Goal: Task Accomplishment & Management: Complete application form

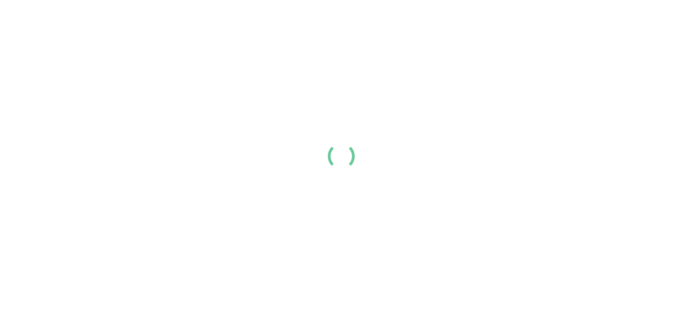
click at [192, 147] on div at bounding box center [341, 156] width 682 height 312
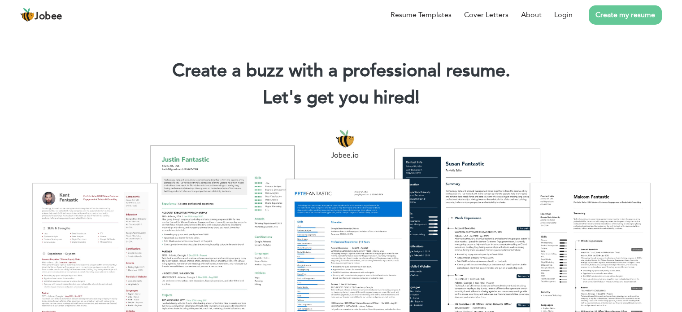
click at [598, 17] on link "Create my resume" at bounding box center [625, 14] width 73 height 19
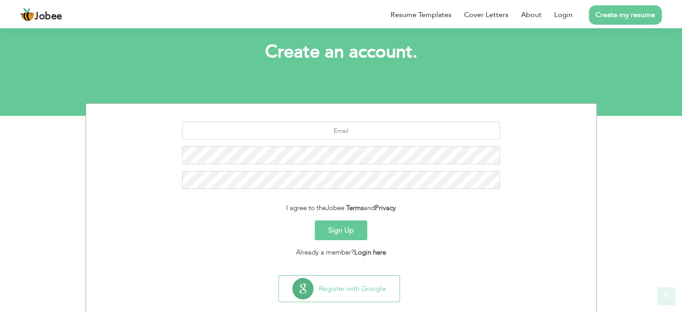
scroll to position [60, 0]
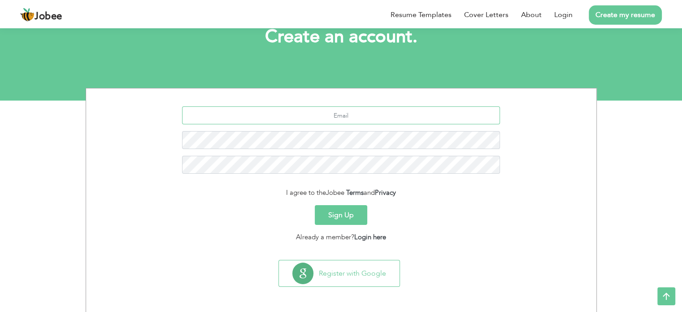
click at [302, 116] on input "text" at bounding box center [341, 115] width 318 height 18
type input "[EMAIL_ADDRESS][DOMAIN_NAME]"
click at [315, 205] on button "Sign Up" at bounding box center [341, 215] width 52 height 20
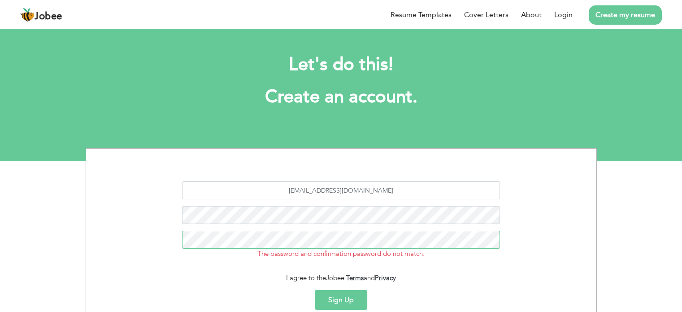
click at [315, 290] on button "Sign Up" at bounding box center [341, 300] width 52 height 20
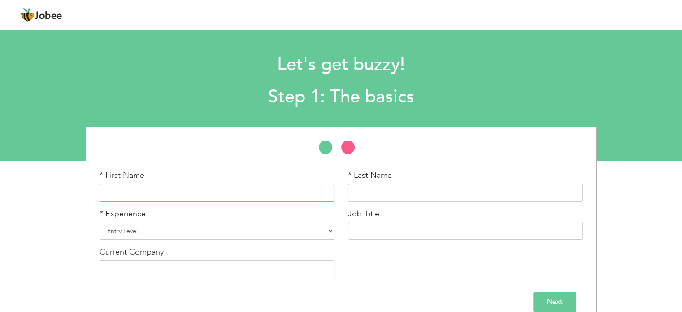
click at [196, 187] on input "text" at bounding box center [217, 192] width 235 height 18
type input "[DEMOGRAPHIC_DATA]"
type input "Muaaz"
click at [229, 231] on select "Entry Level Less than 1 Year 1 Year 2 Years 3 Years 4 Years 5 Years 6 Years 7 Y…" at bounding box center [217, 230] width 235 height 18
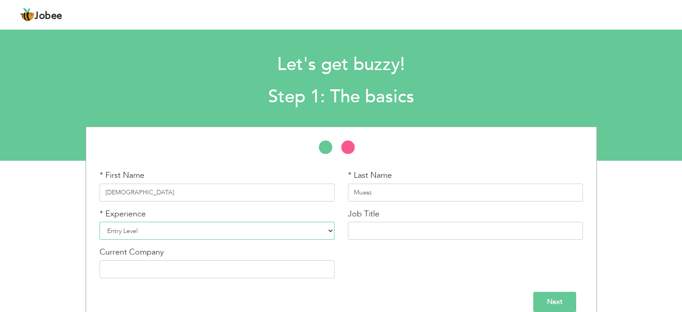
select select "4"
click at [100, 221] on select "Entry Level Less than 1 Year 1 Year 2 Years 3 Years 4 Years 5 Years 6 Years 7 Y…" at bounding box center [217, 230] width 235 height 18
click at [393, 231] on input "text" at bounding box center [465, 230] width 235 height 18
type input "O"
type input "Quality Assure Officer"
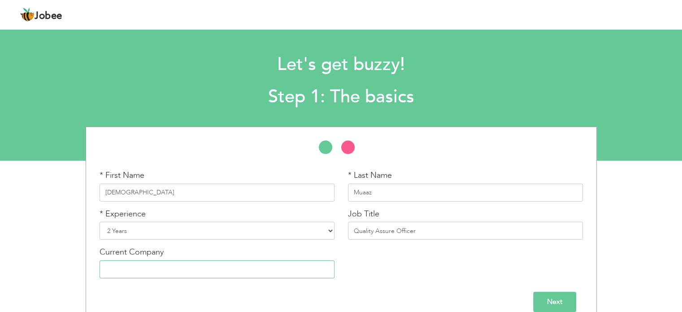
click at [164, 269] on input "text" at bounding box center [217, 269] width 235 height 18
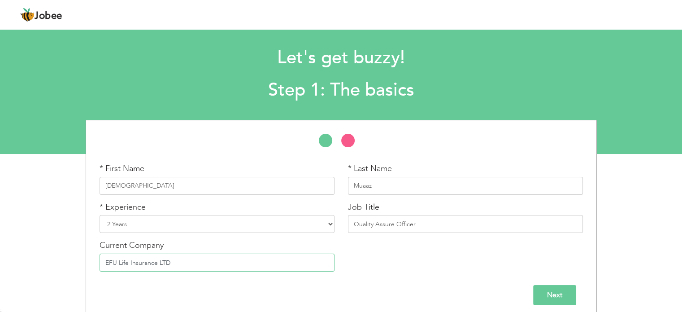
scroll to position [13, 0]
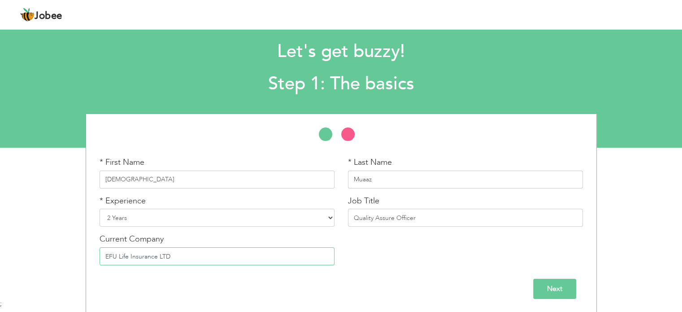
type input "EFU Life Insurance LTD"
click at [536, 292] on input "Next" at bounding box center [554, 288] width 43 height 20
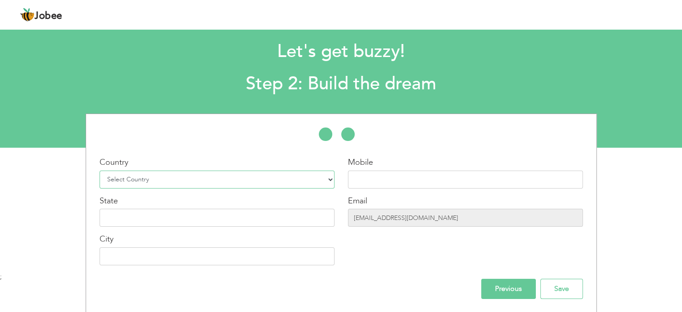
click at [169, 182] on select "Select Country Afghanistan Albania Algeria American Samoa Andorra Angola Anguil…" at bounding box center [217, 179] width 235 height 18
select select "166"
click at [100, 170] on select "Select Country Afghanistan Albania Algeria American Samoa Andorra Angola Anguil…" at bounding box center [217, 179] width 235 height 18
click at [428, 187] on input "text" at bounding box center [465, 179] width 235 height 18
type input "03204716037"
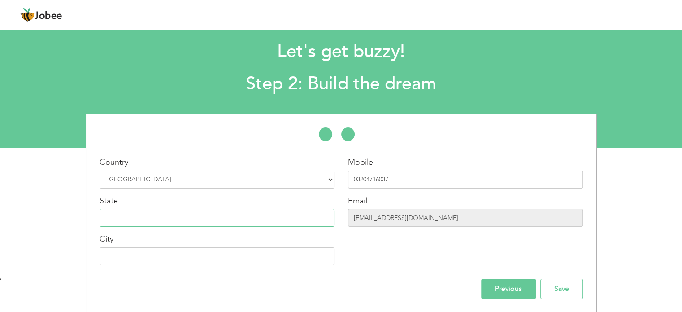
click at [207, 218] on input "text" at bounding box center [217, 217] width 235 height 18
type input "Punjav"
type input "Lahore"
click at [206, 219] on input "Punjav" at bounding box center [217, 217] width 235 height 18
type input "Punjab"
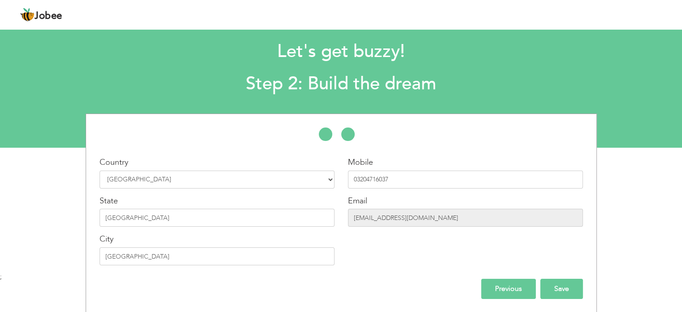
click at [550, 286] on input "Save" at bounding box center [561, 288] width 43 height 20
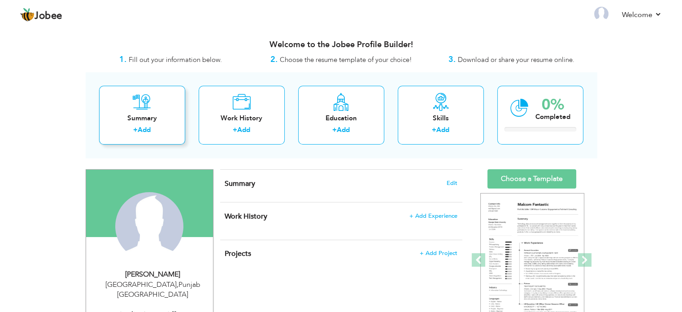
click at [159, 103] on div "Summary + Add" at bounding box center [142, 115] width 86 height 59
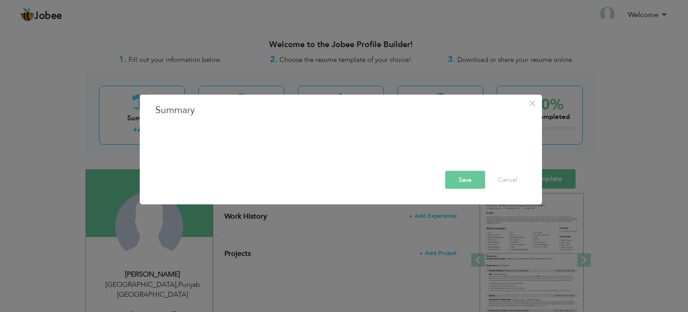
click at [164, 135] on div at bounding box center [341, 132] width 371 height 18
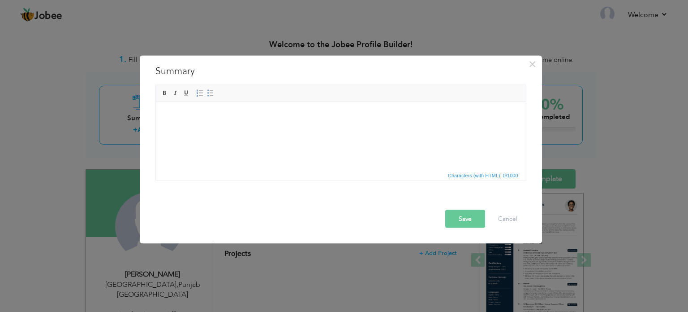
click at [169, 111] on body at bounding box center [340, 115] width 352 height 9
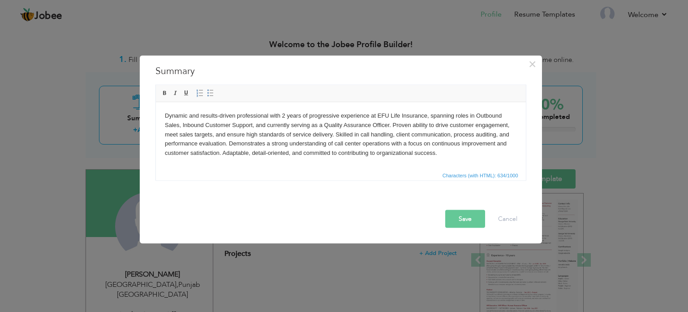
click at [458, 222] on button "Save" at bounding box center [466, 218] width 40 height 18
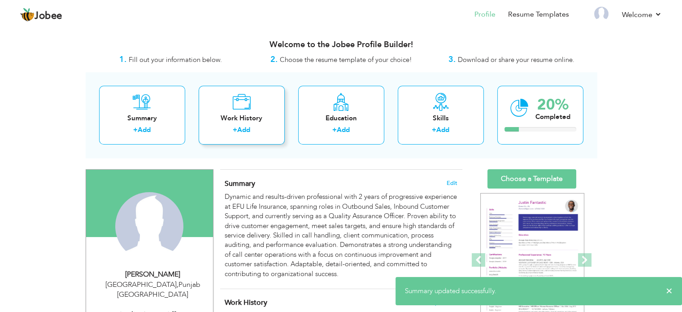
click at [244, 133] on link "Add" at bounding box center [243, 129] width 13 height 9
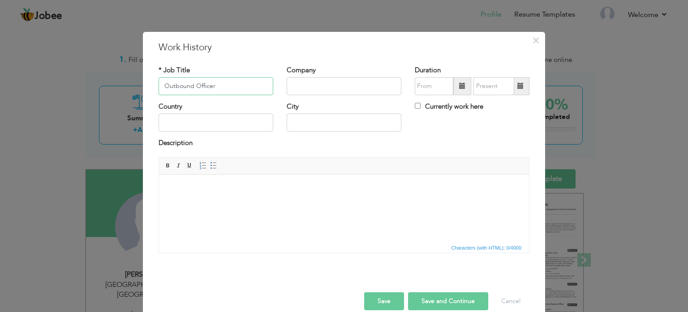
type input "Outbound Officer"
type input "EFU Life Insurance"
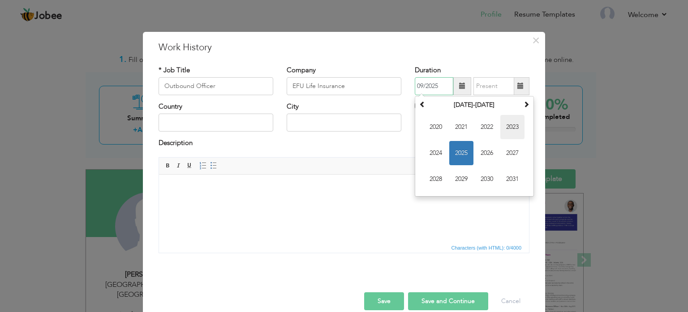
click at [508, 129] on span "2023" at bounding box center [513, 127] width 24 height 24
click at [506, 176] on span "Dec" at bounding box center [513, 179] width 24 height 24
type input "12/2023"
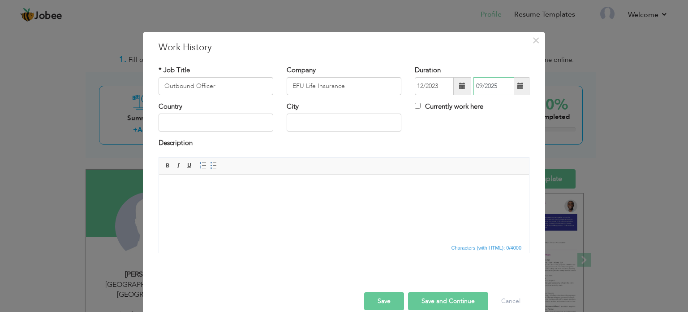
click at [484, 89] on input "09/2025" at bounding box center [494, 86] width 41 height 18
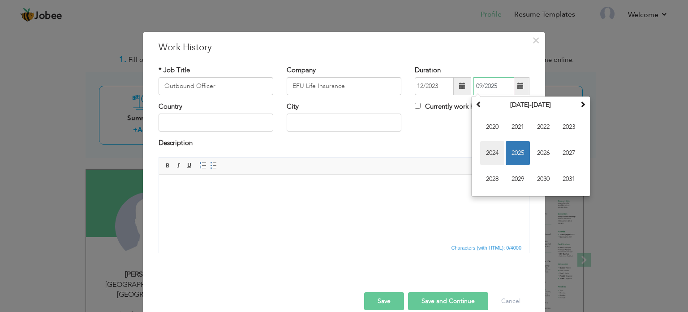
click at [492, 154] on span "2024" at bounding box center [492, 153] width 24 height 24
click at [509, 152] on span "Jun" at bounding box center [518, 153] width 24 height 24
type input "06/2024"
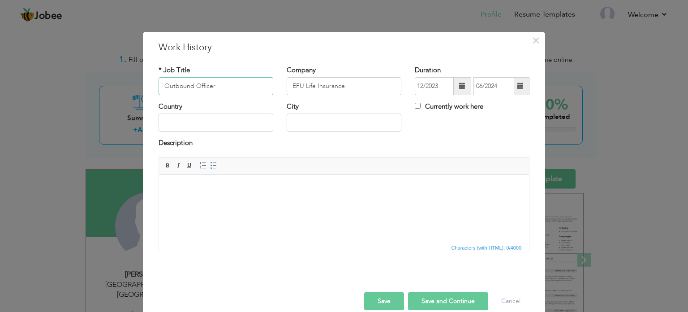
click at [227, 81] on input "Outbound Officer" at bounding box center [216, 86] width 115 height 18
type input "Outbound Officer / Inbound Point Person"
click at [194, 118] on input "text" at bounding box center [216, 122] width 115 height 18
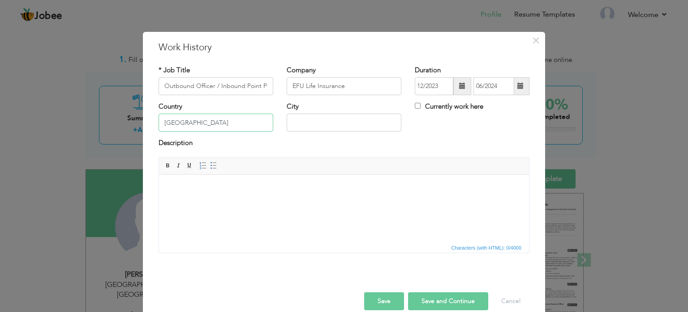
type input "[GEOGRAPHIC_DATA]"
click at [518, 85] on span at bounding box center [521, 85] width 6 height 6
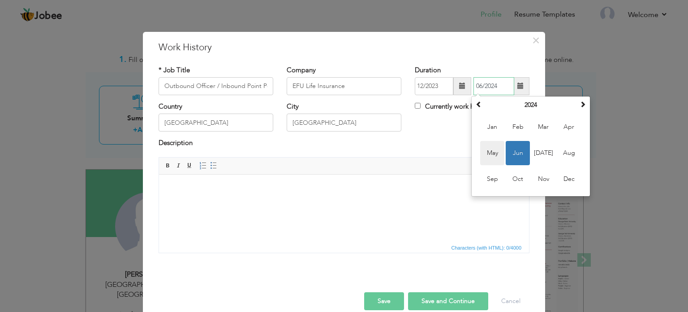
click at [494, 146] on span "May" at bounding box center [492, 153] width 24 height 24
type input "05/2024"
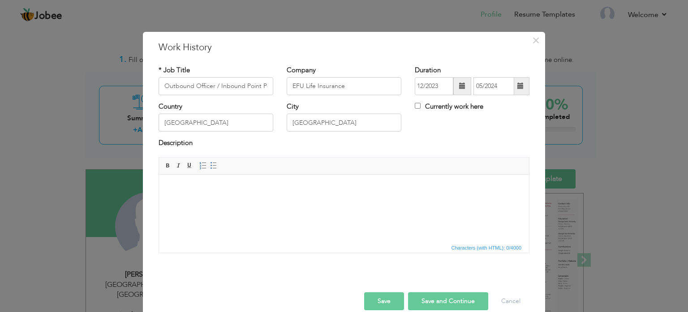
click at [335, 112] on div "City Lahore" at bounding box center [344, 117] width 115 height 30
click at [321, 127] on input "[GEOGRAPHIC_DATA]" at bounding box center [344, 122] width 115 height 18
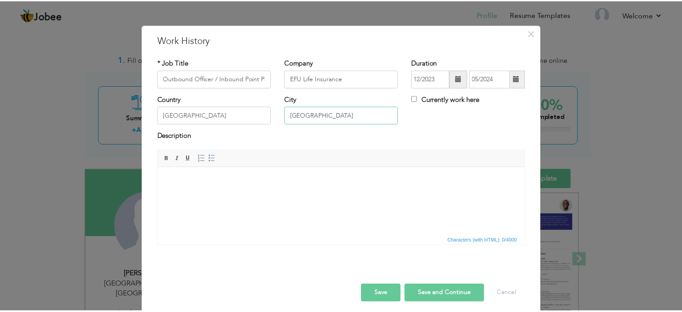
scroll to position [13, 0]
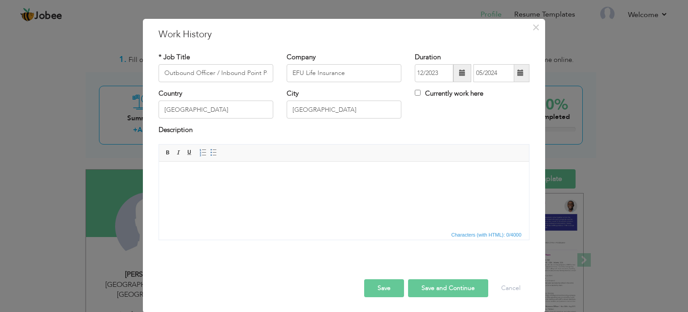
click at [428, 281] on button "Save and Continue" at bounding box center [448, 288] width 80 height 18
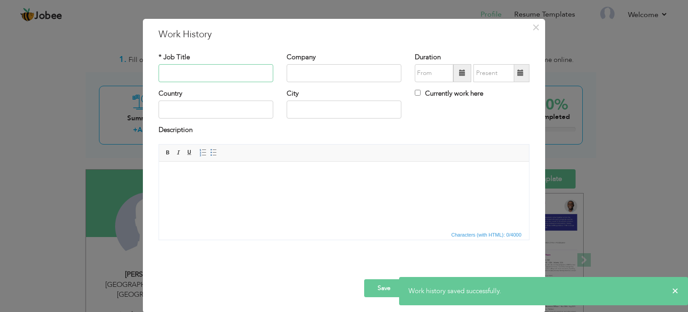
click at [186, 74] on input "text" at bounding box center [216, 73] width 115 height 18
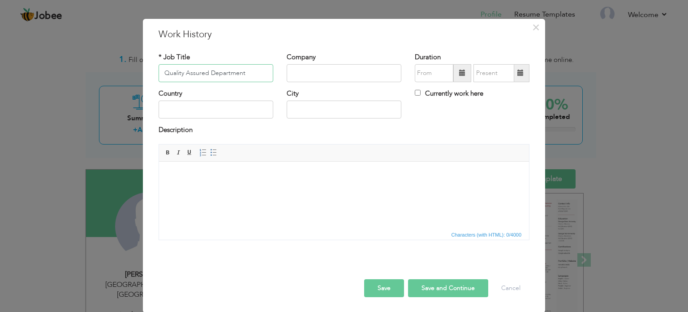
type input "Quality Assured Department"
type input "EFU Life Insurance"
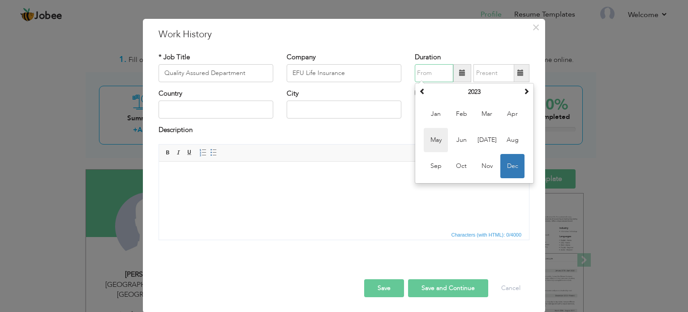
click at [437, 140] on span "May" at bounding box center [436, 140] width 24 height 24
type input "05/2023"
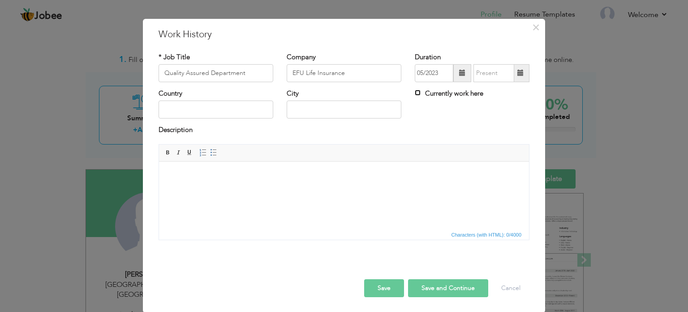
click at [415, 92] on input "Currently work here" at bounding box center [418, 93] width 6 height 6
checkbox input "true"
click at [195, 113] on input "text" at bounding box center [216, 109] width 115 height 18
type input "[GEOGRAPHIC_DATA]"
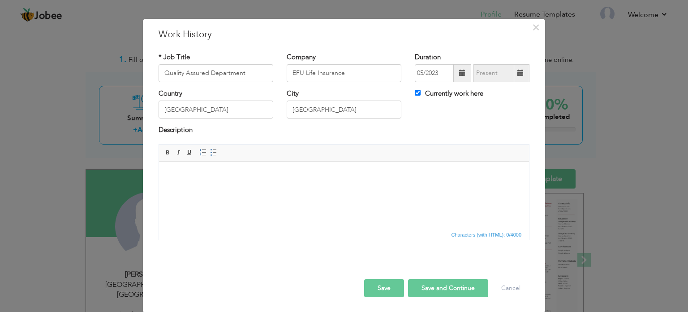
click at [387, 290] on button "Save" at bounding box center [384, 288] width 40 height 18
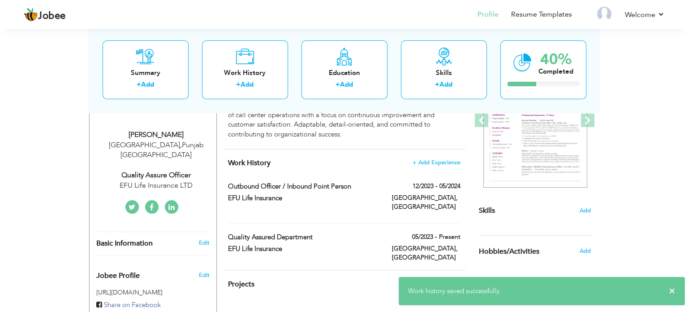
scroll to position [179, 0]
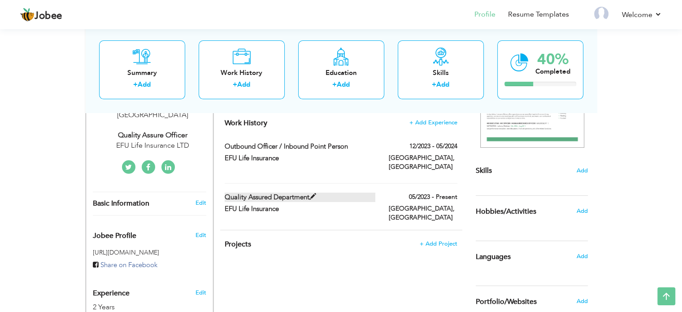
click at [313, 193] on span at bounding box center [312, 196] width 7 height 7
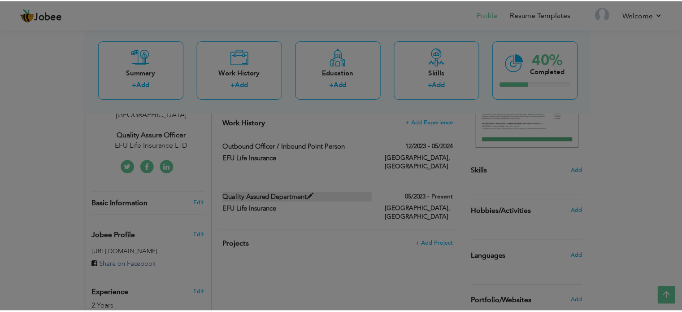
scroll to position [0, 0]
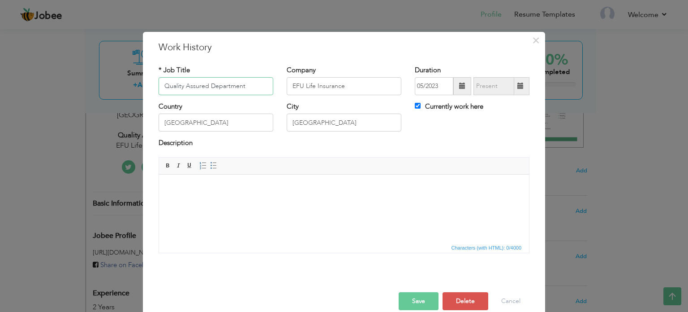
drag, startPoint x: 206, startPoint y: 87, endPoint x: 262, endPoint y: 89, distance: 55.6
click at [262, 89] on input "Quality Assured Department" at bounding box center [216, 86] width 115 height 18
drag, startPoint x: 245, startPoint y: 86, endPoint x: 195, endPoint y: 74, distance: 51.2
click at [195, 74] on div "* Job Title Quality Assured Department" at bounding box center [216, 80] width 115 height 30
click at [235, 82] on input "Quality Assured Department" at bounding box center [216, 86] width 115 height 18
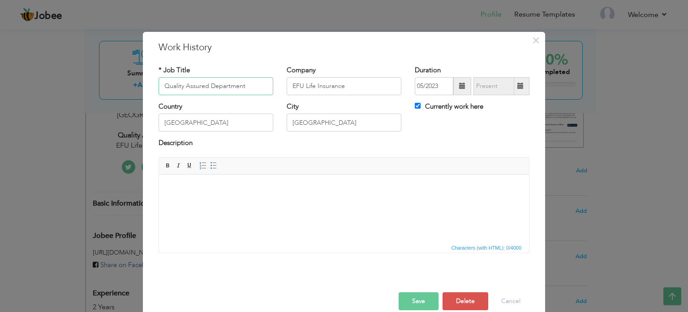
drag, startPoint x: 242, startPoint y: 85, endPoint x: 147, endPoint y: 101, distance: 96.4
click at [147, 101] on div "× Work History * Job Title Quality Assured Department Company EFU Life Insuranc…" at bounding box center [344, 179] width 402 height 294
drag, startPoint x: 147, startPoint y: 101, endPoint x: 151, endPoint y: 98, distance: 4.8
click at [147, 101] on div "× Work History * Job Title Quality Assured Department Company EFU Life Insuranc…" at bounding box center [344, 179] width 402 height 294
click at [160, 86] on input "Quality Assured Department" at bounding box center [216, 86] width 115 height 18
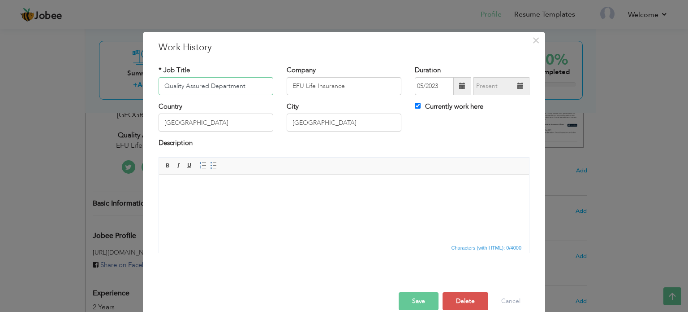
paste input "Call Quality Analys"
drag, startPoint x: 222, startPoint y: 90, endPoint x: 133, endPoint y: 76, distance: 90.3
click at [133, 76] on div "× Work History * Job Title Call Quality Analyst Company EFU Life Insurance Dura…" at bounding box center [344, 156] width 688 height 312
paste input "ustomer Experience"
type input "Customer Experience Quality Analyst"
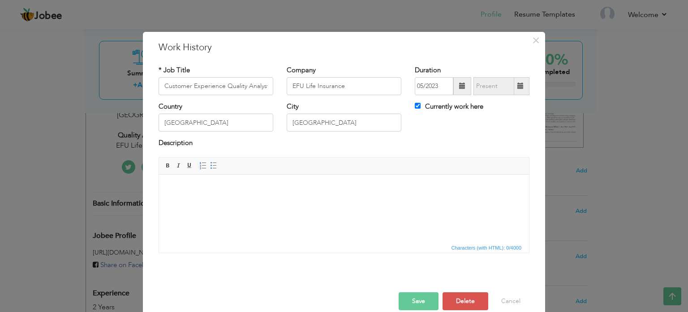
click at [427, 301] on button "Save" at bounding box center [419, 301] width 40 height 18
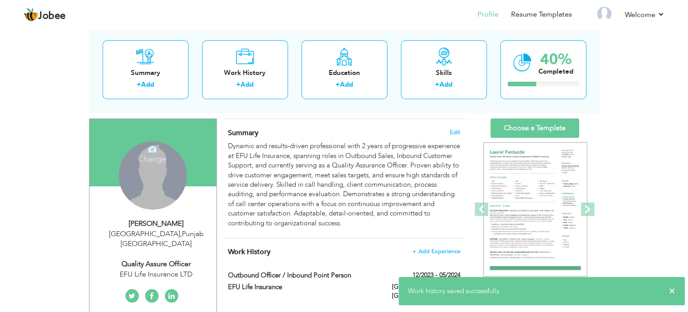
scroll to position [90, 0]
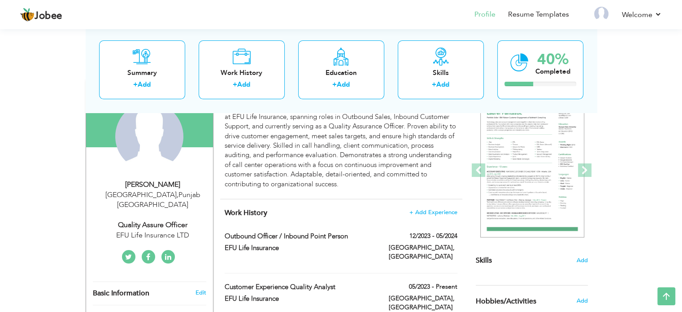
click at [161, 220] on div "Quality Assure Officer" at bounding box center [153, 225] width 120 height 10
type input "[DEMOGRAPHIC_DATA]"
type input "Muaaz"
type input "03204716037"
select select "number:166"
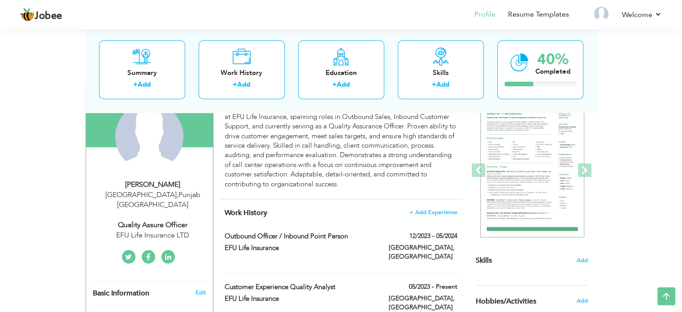
type input "[GEOGRAPHIC_DATA]"
select select "number:4"
type input "EFU Life Insurance LTD"
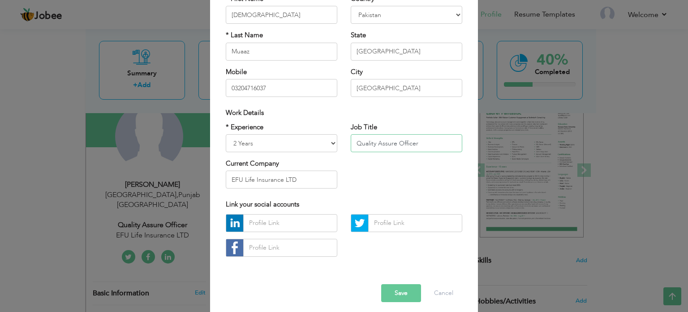
drag, startPoint x: 434, startPoint y: 143, endPoint x: 336, endPoint y: 150, distance: 98.0
click at [336, 150] on div "* Experience Entry Level Less than 1 Year 1 Year 2 Years 3 Years 4 Years 5 Year…" at bounding box center [344, 158] width 250 height 73
click at [336, 150] on div "* Experience Entry Level Less than 1 Year 1 Year 2 Years 3 Years 4 Years 5 Year…" at bounding box center [281, 158] width 125 height 73
paste input "Customer Experience Quality Analyst"
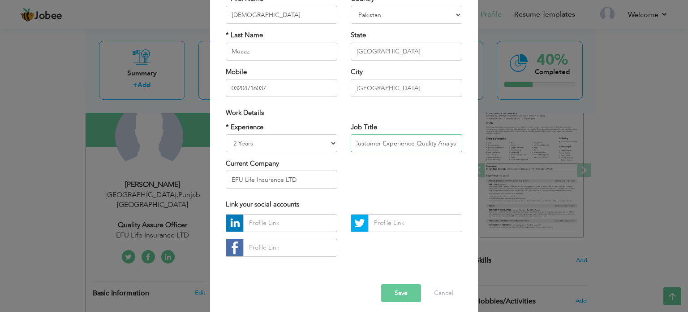
type input "Customer Experience Quality Analyst"
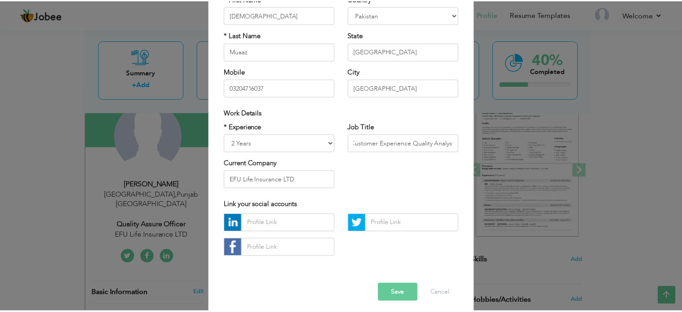
scroll to position [0, 0]
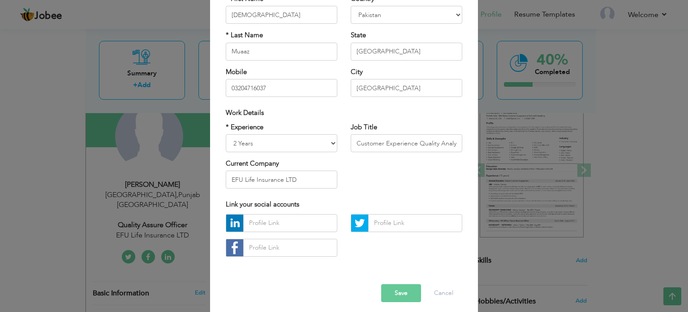
click at [389, 294] on button "Save" at bounding box center [401, 293] width 40 height 18
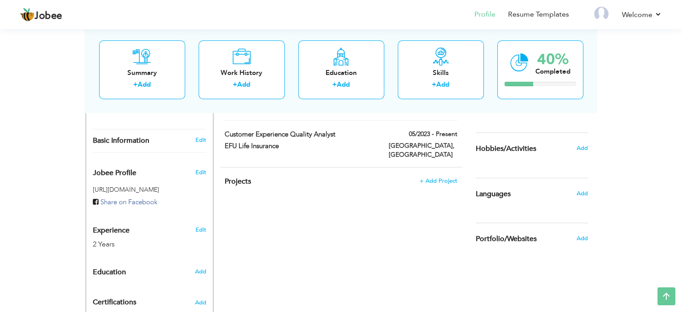
scroll to position [224, 0]
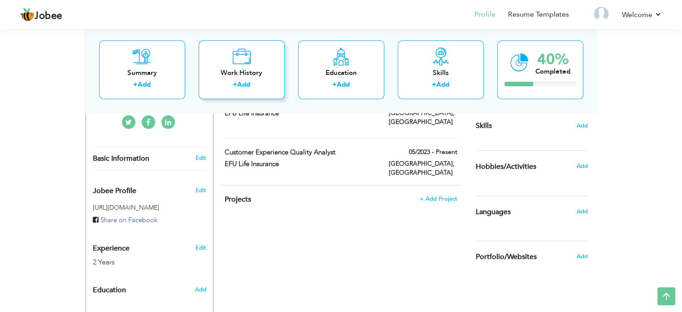
click at [249, 84] on link "Add" at bounding box center [243, 84] width 13 height 9
checkbox input "false"
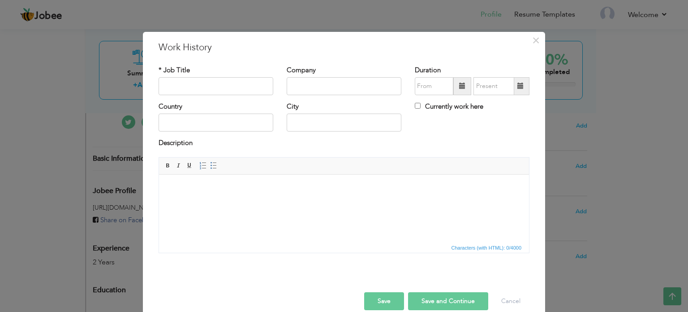
click at [541, 40] on div "× Work History * Job Title Company Duration Currently work here Country City Bo…" at bounding box center [344, 179] width 402 height 294
click at [537, 41] on button "×" at bounding box center [536, 40] width 14 height 14
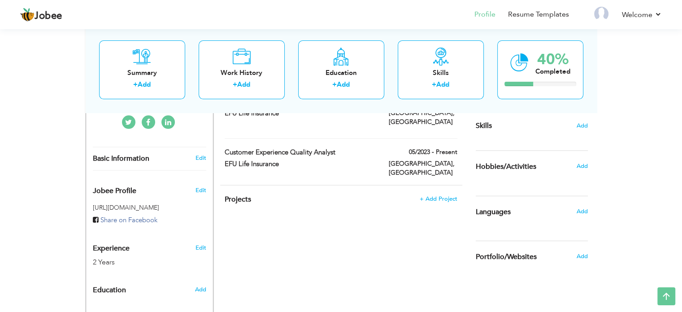
click at [325, 85] on div "+ Add" at bounding box center [341, 86] width 72 height 12
radio input "true"
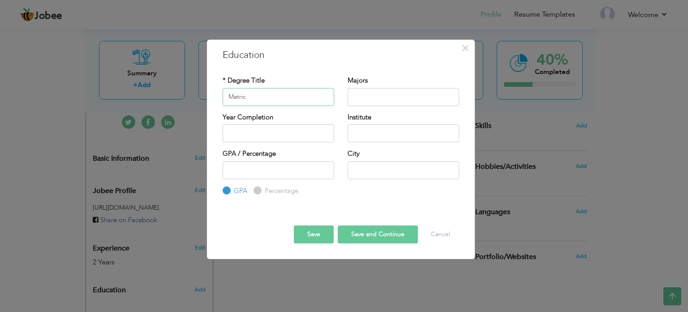
type input "Matric"
type input "Science"
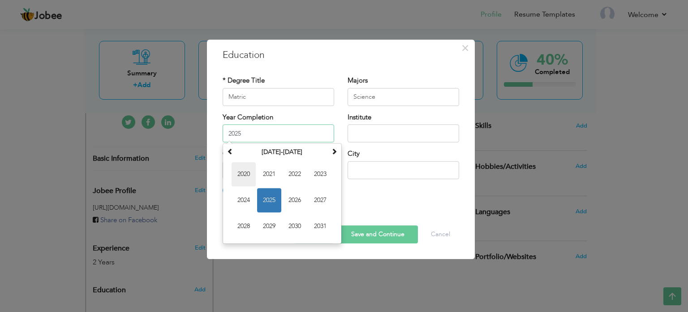
click at [251, 173] on span "2020" at bounding box center [244, 174] width 24 height 24
type input "2020"
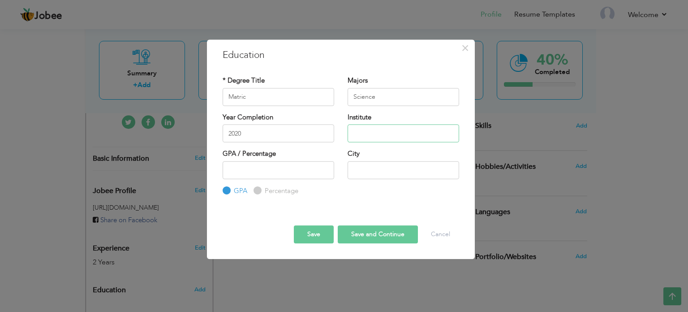
click at [374, 134] on input "text" at bounding box center [404, 133] width 112 height 18
type input "B"
type input "Iftikhar Academy"
click at [259, 171] on input "number" at bounding box center [279, 170] width 112 height 18
click at [262, 185] on div "GPA Percentage" at bounding box center [279, 178] width 112 height 35
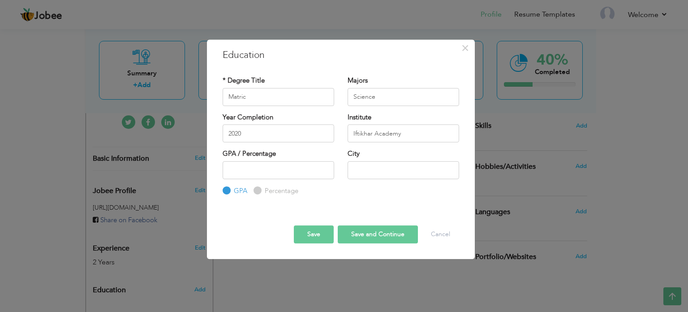
click at [257, 190] on input "Percentage" at bounding box center [257, 190] width 6 height 6
radio input "true"
click at [258, 173] on input "number" at bounding box center [279, 170] width 112 height 18
click at [364, 174] on input "text" at bounding box center [404, 170] width 112 height 18
type input "[GEOGRAPHIC_DATA]"
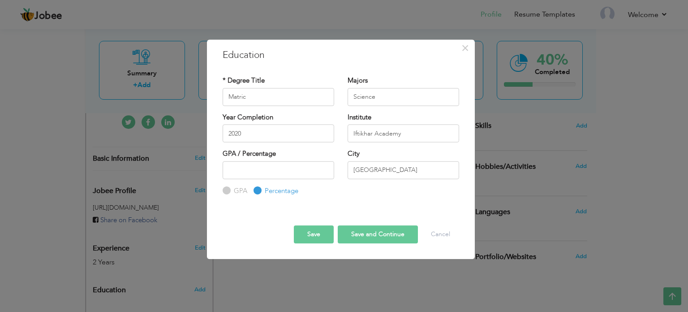
click at [375, 235] on button "Save and Continue" at bounding box center [378, 234] width 80 height 18
radio input "true"
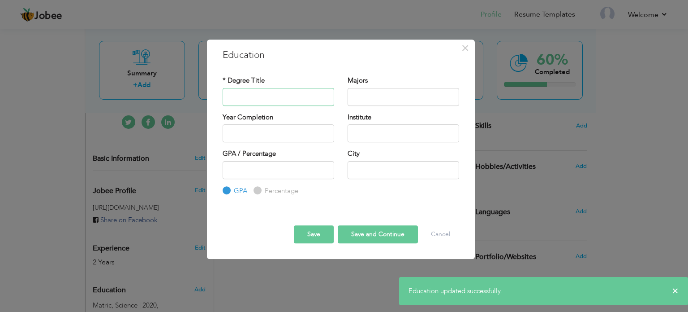
click at [263, 101] on input "text" at bounding box center [279, 97] width 112 height 18
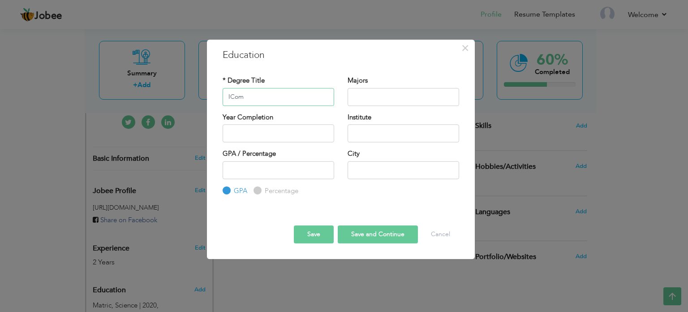
type input "ICom"
type input "Accounts"
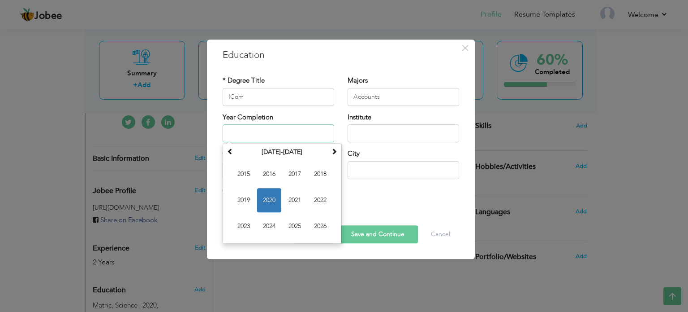
click at [319, 196] on span "2022" at bounding box center [320, 200] width 24 height 24
type input "2022"
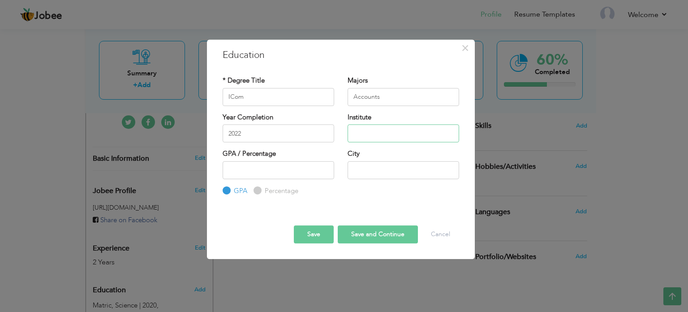
click at [359, 138] on input "text" at bounding box center [404, 133] width 112 height 18
type input "Bise [GEOGRAPHIC_DATA]"
click at [366, 171] on input "text" at bounding box center [404, 170] width 112 height 18
type input "[GEOGRAPHIC_DATA]"
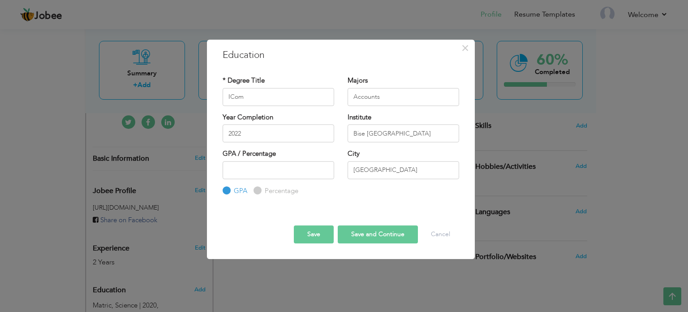
click at [267, 186] on label "Percentage" at bounding box center [281, 190] width 36 height 9
click at [260, 187] on input "Percentage" at bounding box center [257, 190] width 6 height 6
radio input "true"
click at [267, 169] on input "number" at bounding box center [279, 170] width 112 height 18
paste input "60.73"
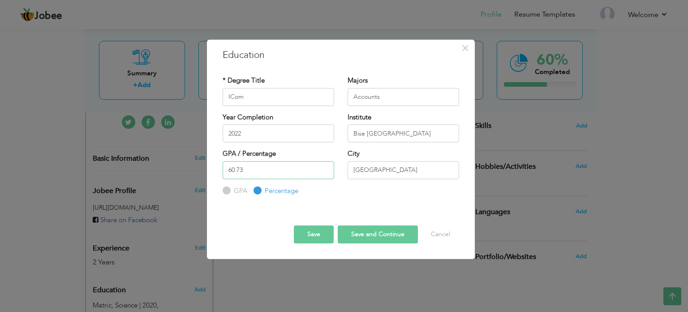
type input "60.73"
click at [362, 172] on input "[GEOGRAPHIC_DATA]" at bounding box center [404, 170] width 112 height 18
click at [362, 238] on button "Save and Continue" at bounding box center [378, 234] width 80 height 18
radio input "true"
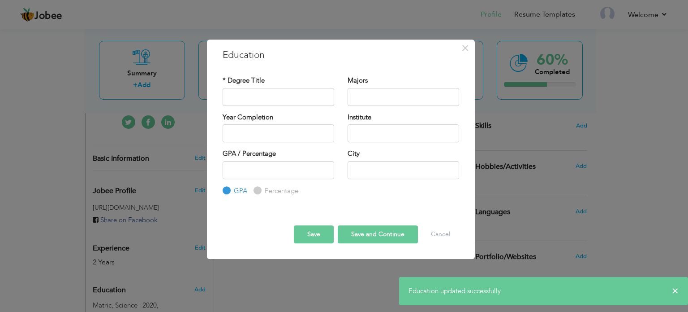
click at [268, 106] on div "* Degree Title" at bounding box center [278, 94] width 125 height 36
click at [267, 99] on input "text" at bounding box center [279, 97] width 112 height 18
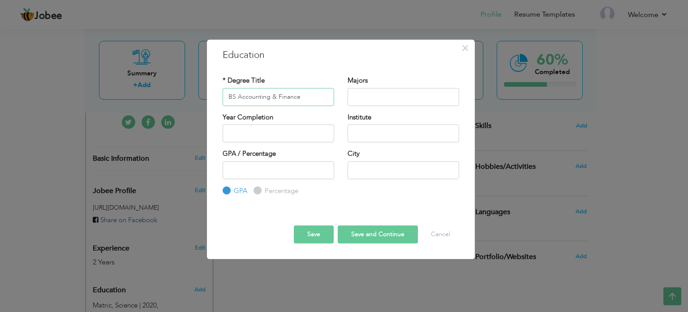
type input "BS Accounting & Finance"
click at [356, 95] on input "text" at bounding box center [404, 97] width 112 height 18
type input "Accounting"
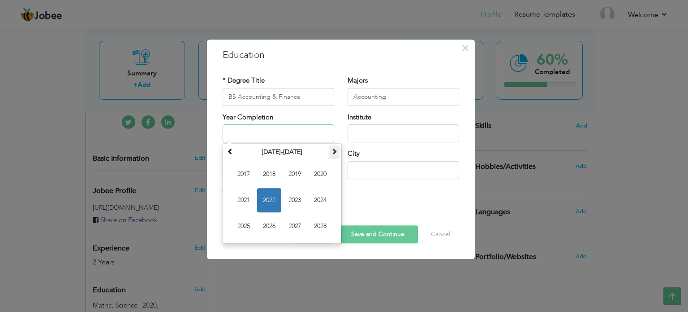
click at [335, 156] on th at bounding box center [334, 151] width 11 height 13
click at [274, 174] on span "2028" at bounding box center [269, 174] width 24 height 24
type input "2028"
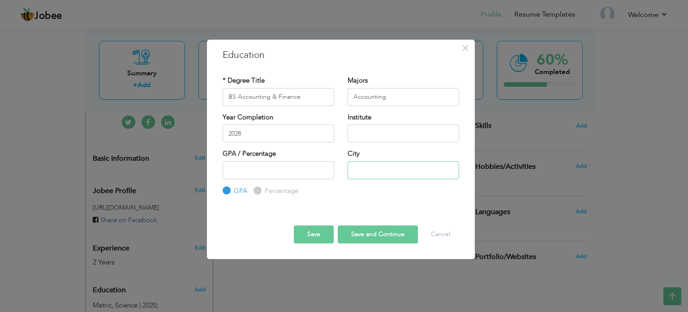
click at [365, 169] on input "text" at bounding box center [404, 170] width 112 height 18
type input "[GEOGRAPHIC_DATA]"
click at [414, 125] on input "text" at bounding box center [404, 133] width 112 height 18
type input "Virtual University"
click at [325, 236] on button "Save" at bounding box center [314, 234] width 40 height 18
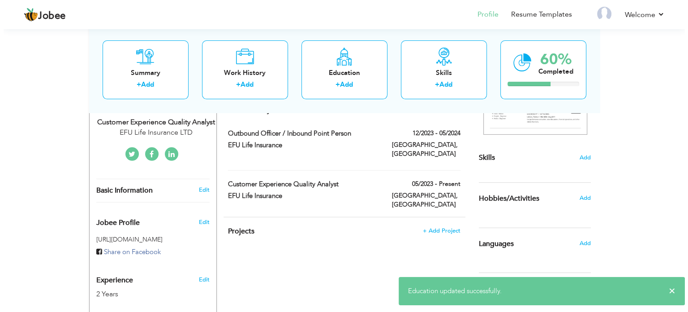
scroll to position [134, 0]
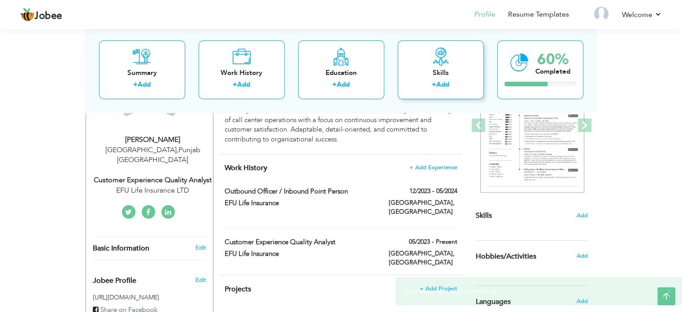
click at [440, 65] on icon at bounding box center [441, 57] width 18 height 18
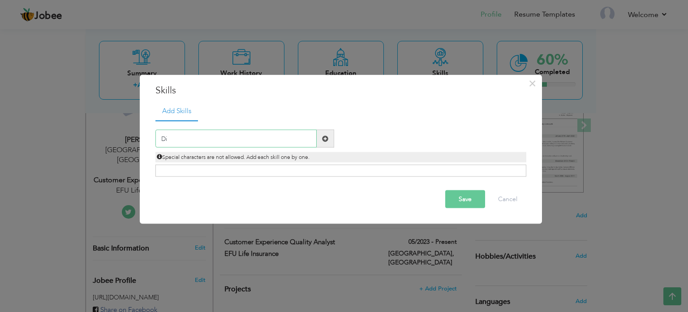
type input "D"
paste input "Customer Service & Communication"
type input "Customer Service & Communication"
click at [328, 143] on span at bounding box center [325, 139] width 17 height 18
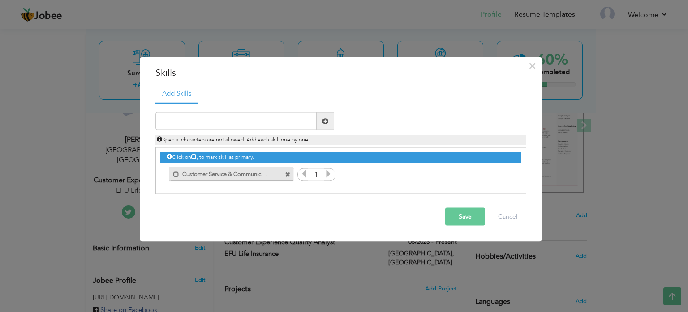
click at [330, 173] on icon at bounding box center [329, 173] width 8 height 8
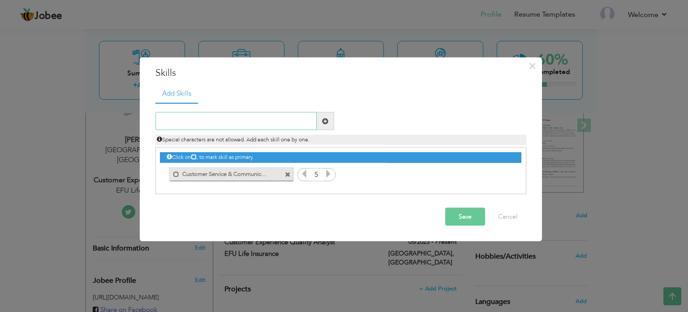
click at [231, 123] on input "text" at bounding box center [236, 121] width 161 height 18
paste input "Sales & Outbound Calling"
type input "Sales & Outbound Calling"
click at [330, 123] on span at bounding box center [325, 121] width 17 height 18
click at [503, 176] on icon at bounding box center [504, 173] width 8 height 8
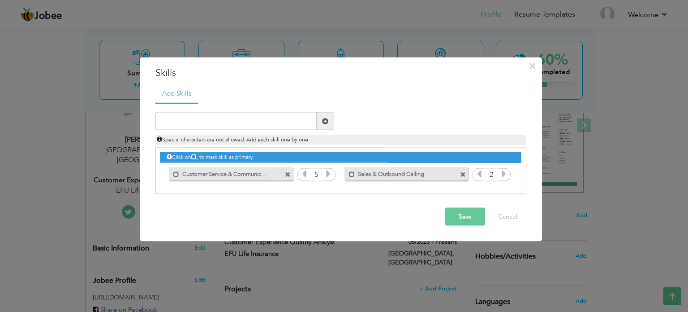
click at [503, 176] on icon at bounding box center [504, 173] width 8 height 8
click at [224, 121] on input "text" at bounding box center [236, 121] width 161 height 18
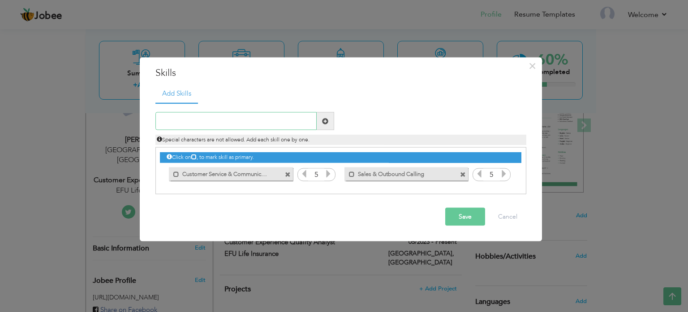
click at [224, 121] on input "text" at bounding box center [236, 121] width 161 height 18
paste input "Inbound Support"
type input "Inbound Support"
click at [322, 124] on span at bounding box center [325, 120] width 6 height 6
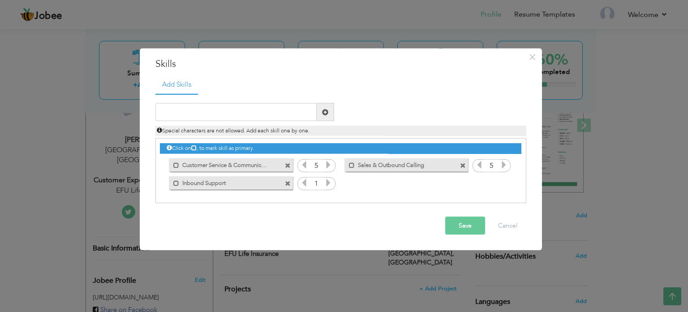
click at [327, 182] on icon at bounding box center [329, 182] width 8 height 8
click at [307, 184] on icon at bounding box center [304, 182] width 8 height 8
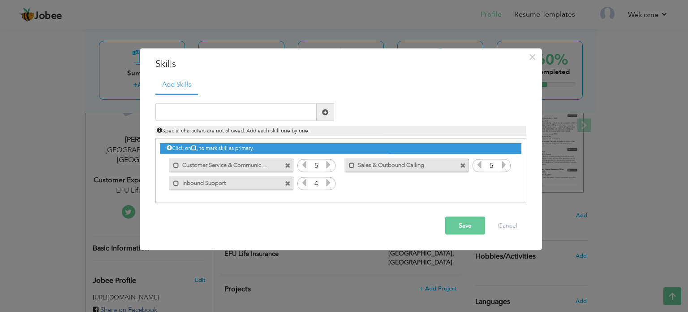
click at [480, 163] on icon at bounding box center [480, 164] width 8 height 8
click at [260, 112] on input "text" at bounding box center [236, 112] width 161 height 18
paste input "Quality Assurance & Monitoring"
type input "Quality Assurance & Monitoring"
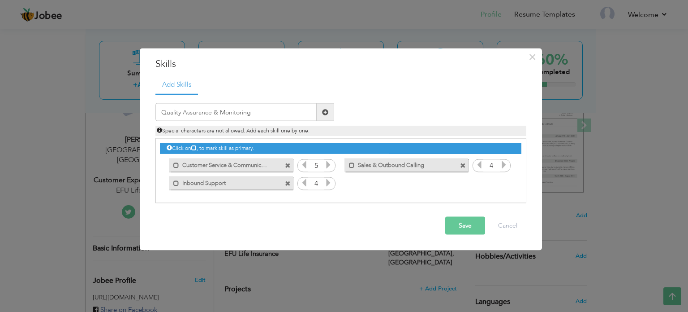
click at [328, 114] on span at bounding box center [325, 111] width 6 height 6
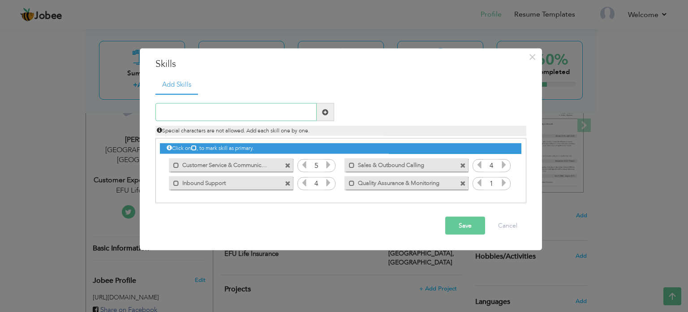
click at [230, 113] on input "text" at bounding box center [236, 112] width 161 height 18
paste input "CRM"
type input "CRM"
click at [328, 113] on span at bounding box center [325, 111] width 6 height 6
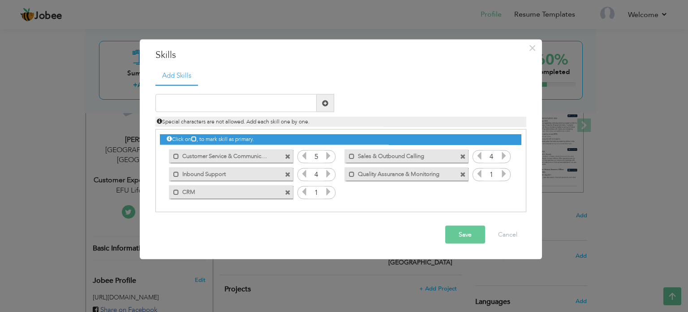
click at [331, 191] on icon at bounding box center [329, 191] width 8 height 8
click at [301, 193] on icon at bounding box center [304, 191] width 8 height 8
click at [326, 190] on icon at bounding box center [329, 191] width 8 height 8
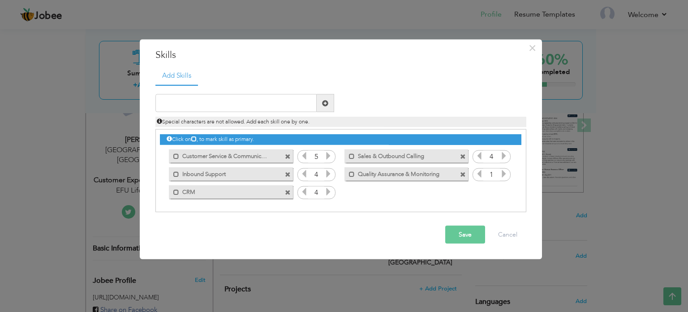
click at [323, 106] on span at bounding box center [325, 103] width 6 height 6
type input "Microsoft Word"
click at [321, 104] on span at bounding box center [325, 103] width 17 height 18
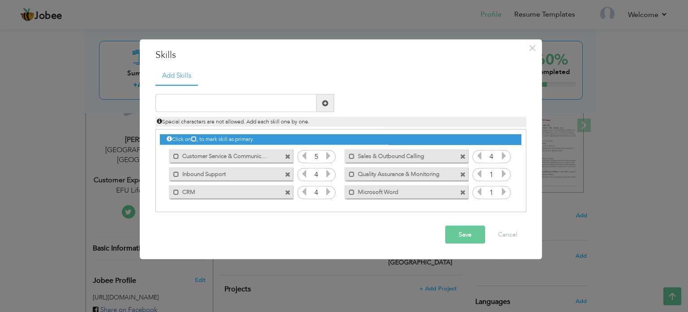
click at [503, 194] on icon at bounding box center [504, 191] width 8 height 8
click at [285, 104] on input "text" at bounding box center [236, 103] width 161 height 18
type input "Microsoft Excel"
click at [323, 100] on span at bounding box center [325, 103] width 6 height 6
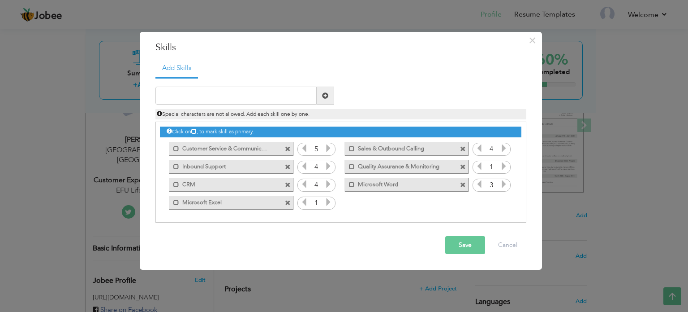
click at [327, 203] on icon at bounding box center [329, 202] width 8 height 8
click at [262, 90] on input "text" at bounding box center [236, 96] width 161 height 18
paste input "Data entry"
type input "Data entry"
click at [332, 96] on span at bounding box center [325, 96] width 17 height 18
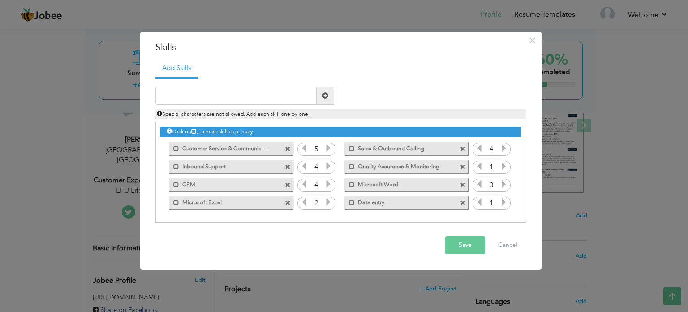
click at [502, 201] on icon at bounding box center [504, 202] width 8 height 8
click at [502, 200] on icon at bounding box center [504, 202] width 8 height 8
click at [483, 201] on icon at bounding box center [480, 202] width 8 height 8
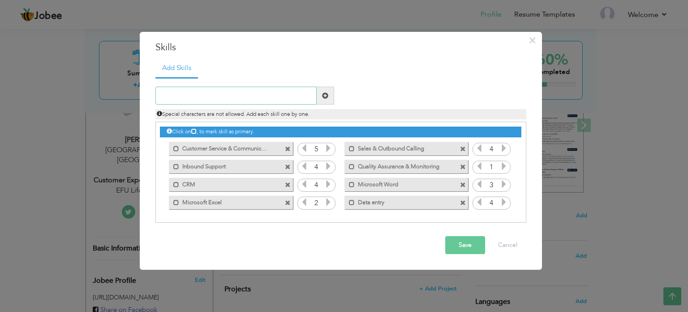
click at [260, 95] on input "text" at bounding box center [236, 96] width 161 height 18
paste input "Team collaboration"
type input "Team collaboration"
click at [330, 92] on span at bounding box center [325, 96] width 17 height 18
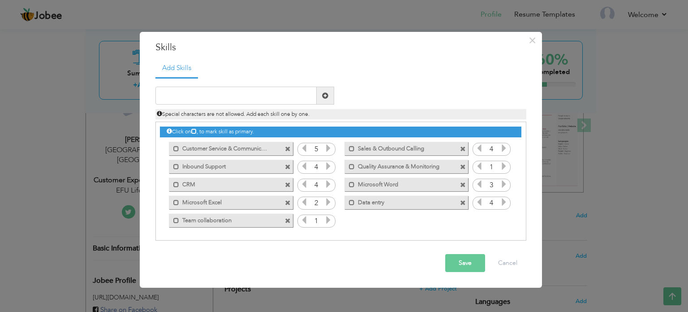
click at [331, 216] on icon at bounding box center [329, 220] width 8 height 8
click at [251, 102] on input "text" at bounding box center [236, 96] width 161 height 18
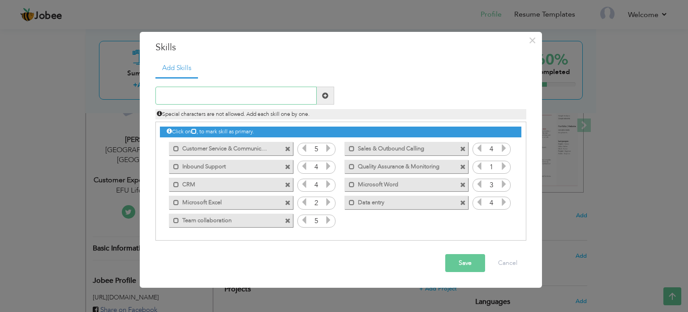
paste input "Time management"
type input "Time management"
click at [321, 93] on span at bounding box center [325, 96] width 17 height 18
click at [501, 220] on icon at bounding box center [504, 220] width 8 height 8
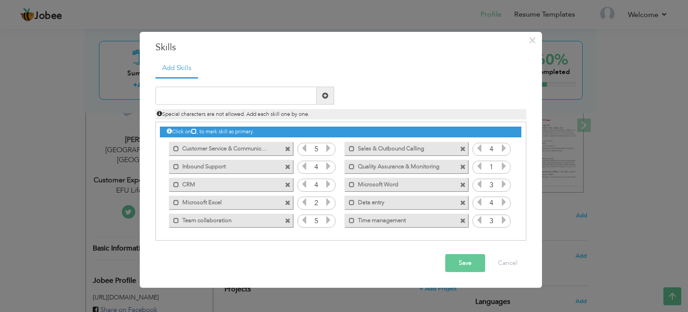
click at [501, 220] on icon at bounding box center [504, 220] width 8 height 8
click at [198, 93] on input "text" at bounding box center [236, 96] width 161 height 18
type input "Digital Marketing'"
click at [189, 91] on input "text" at bounding box center [236, 96] width 161 height 18
type input "Digital Marketing"
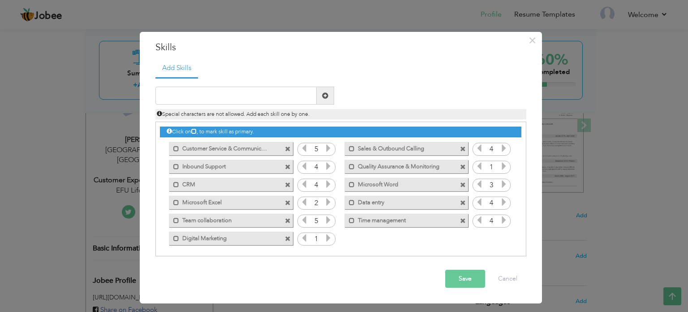
click at [329, 236] on icon at bounding box center [329, 238] width 8 height 8
click at [174, 148] on span at bounding box center [176, 149] width 6 height 6
click at [347, 148] on span at bounding box center [350, 146] width 10 height 9
click at [351, 166] on span at bounding box center [352, 167] width 6 height 6
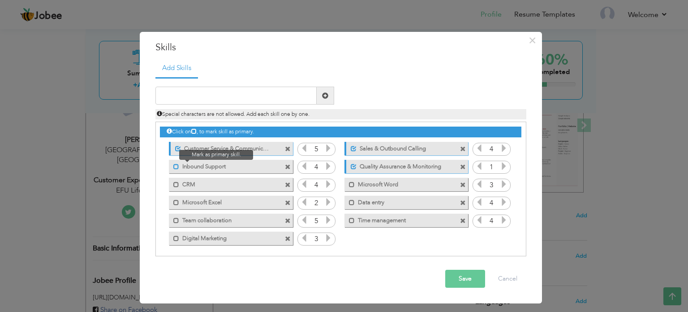
click at [175, 169] on span at bounding box center [176, 167] width 6 height 6
click at [176, 182] on span at bounding box center [176, 185] width 6 height 6
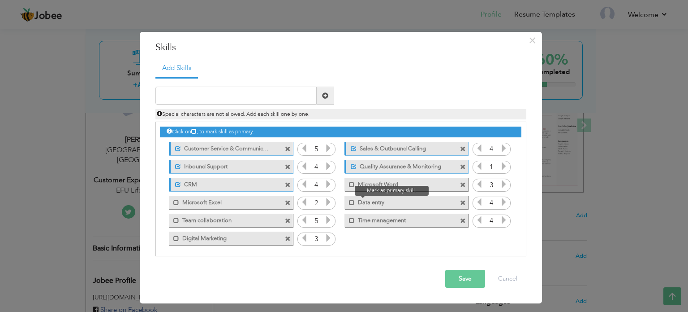
click at [346, 202] on span at bounding box center [350, 199] width 10 height 9
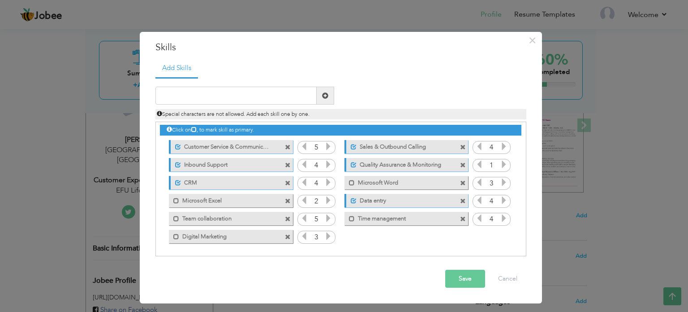
click at [460, 277] on button "Save" at bounding box center [466, 278] width 40 height 18
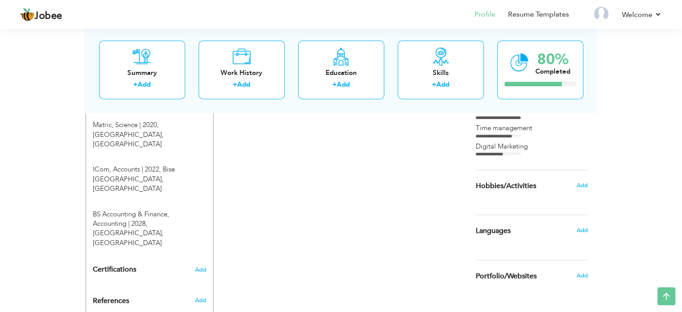
scroll to position [422, 0]
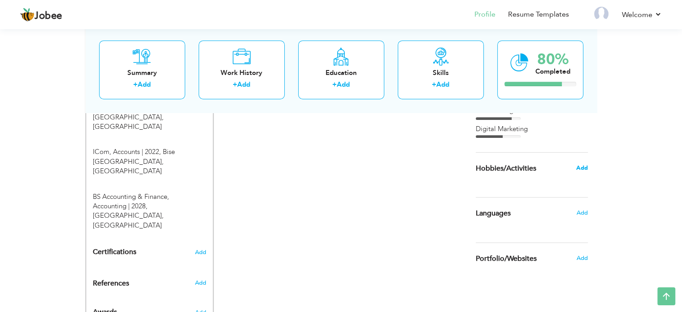
click at [580, 168] on span "Add" at bounding box center [582, 168] width 12 height 8
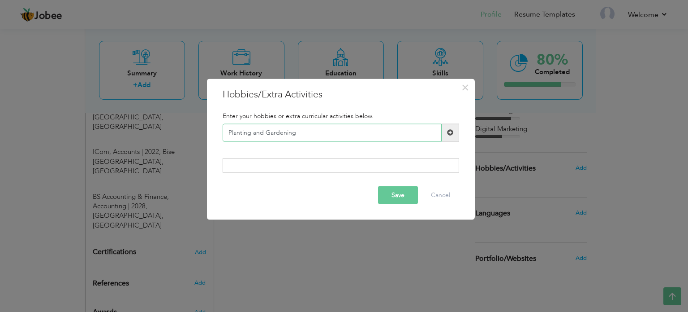
type input "Planting and Gardening"
click at [446, 135] on span at bounding box center [450, 132] width 17 height 18
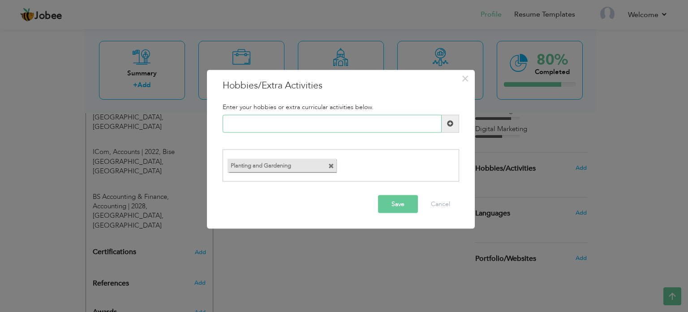
click at [298, 118] on input "text" at bounding box center [332, 123] width 219 height 18
type input "Music Listening"
type input "M"
click at [394, 208] on button "Save" at bounding box center [398, 204] width 40 height 18
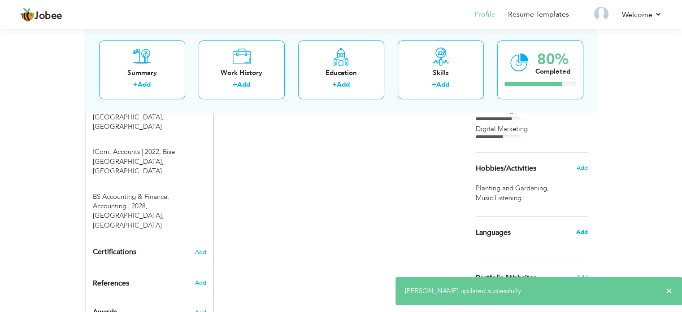
click at [585, 234] on span "Add" at bounding box center [582, 232] width 12 height 8
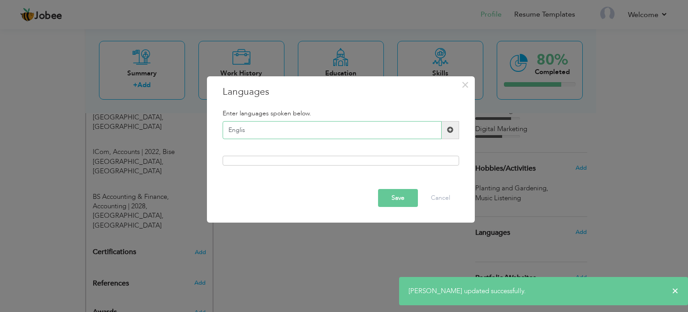
type input "English"
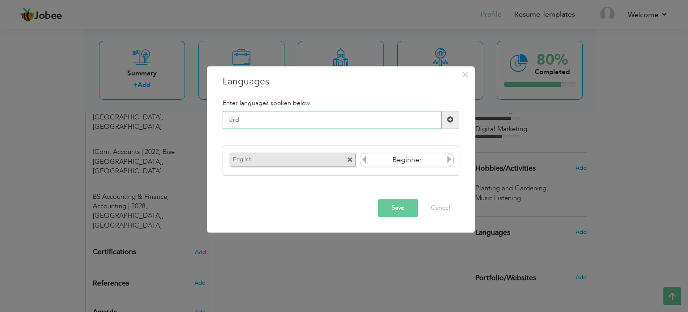
type input "Urdu"
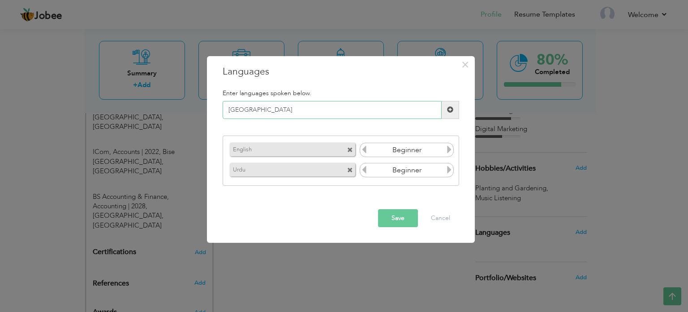
type input "Punjabi"
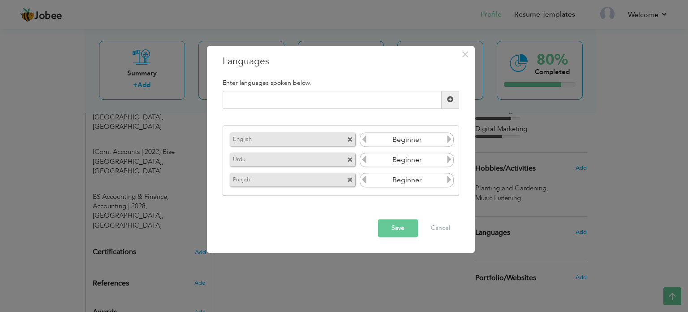
click at [450, 157] on icon at bounding box center [450, 160] width 8 height 8
click at [449, 141] on icon at bounding box center [450, 139] width 8 height 8
click at [447, 181] on icon at bounding box center [450, 180] width 8 height 8
click at [387, 227] on button "Save" at bounding box center [398, 228] width 40 height 18
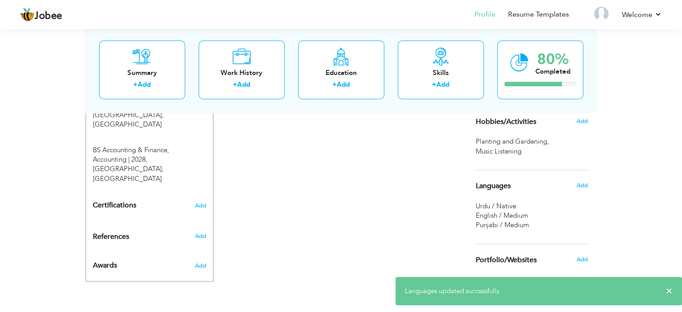
scroll to position [469, 0]
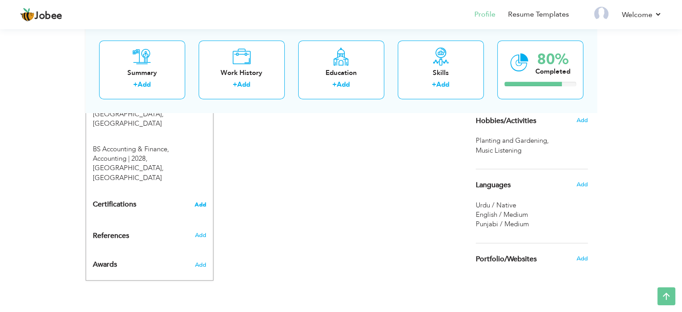
click at [201, 201] on span "Add" at bounding box center [201, 204] width 12 height 6
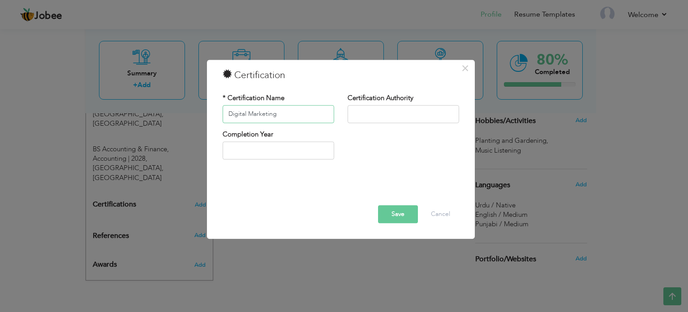
type input "Digital Marketing"
type input "Peak Solution College"
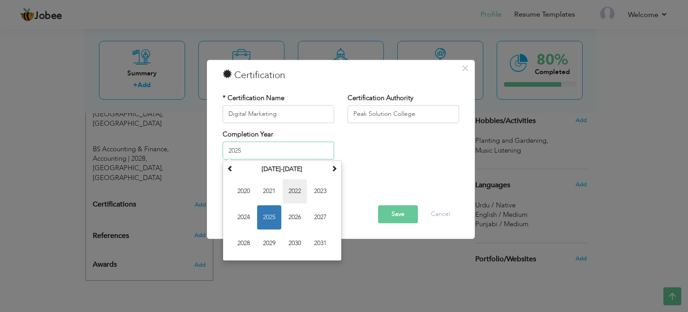
click at [289, 197] on span "2022" at bounding box center [295, 191] width 24 height 24
type input "2022"
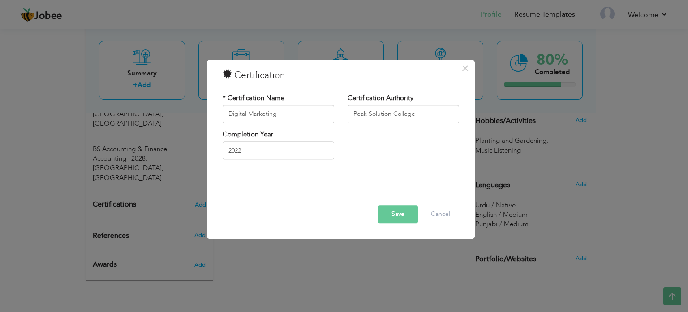
click at [406, 214] on button "Save" at bounding box center [398, 214] width 40 height 18
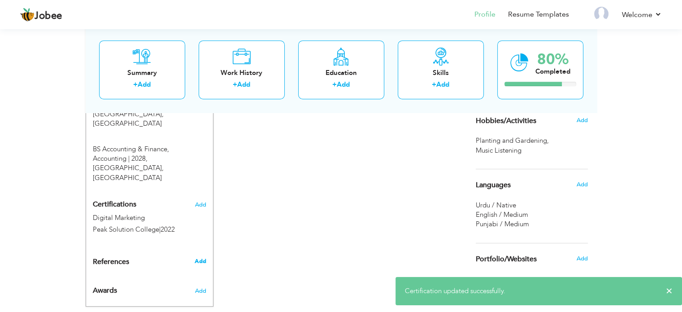
click at [199, 257] on span "Add" at bounding box center [200, 261] width 12 height 8
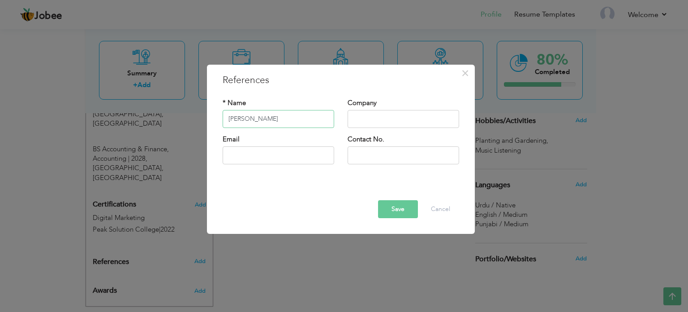
type input "[PERSON_NAME]"
type input "EFU Life Insurance"
type input "2"
type input "03234863885"
click at [406, 207] on button "Save" at bounding box center [398, 209] width 40 height 18
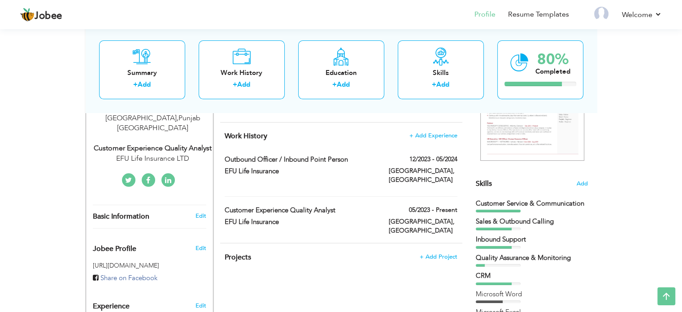
scroll to position [0, 0]
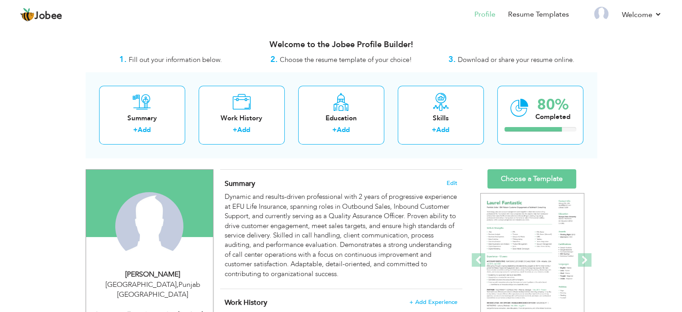
click at [289, 170] on div "Summary Edit Dynamic and results-driven professional with 2 years of progressiv…" at bounding box center [341, 228] width 242 height 119
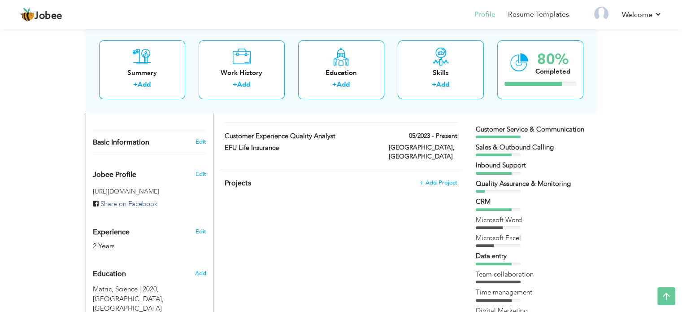
scroll to position [256, 0]
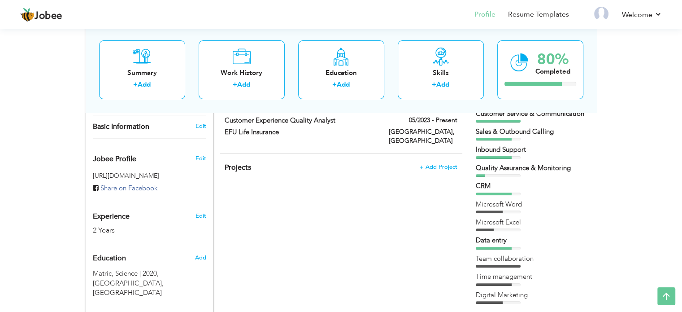
click at [511, 178] on div "Customer Service & Communication Sales & Outbound Calling Inbound Support Quali…" at bounding box center [532, 206] width 112 height 195
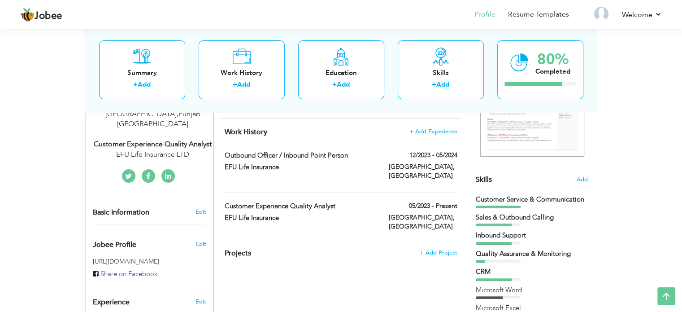
scroll to position [121, 0]
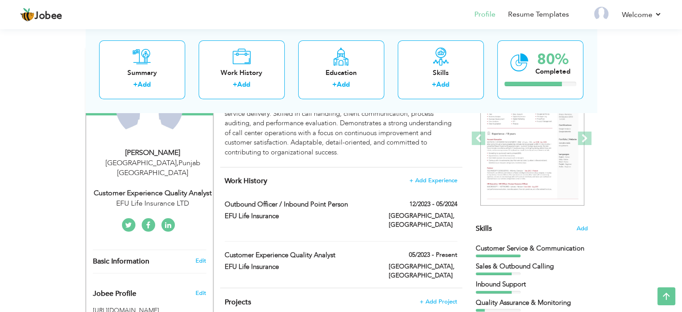
click at [489, 227] on span "Skills" at bounding box center [484, 228] width 16 height 10
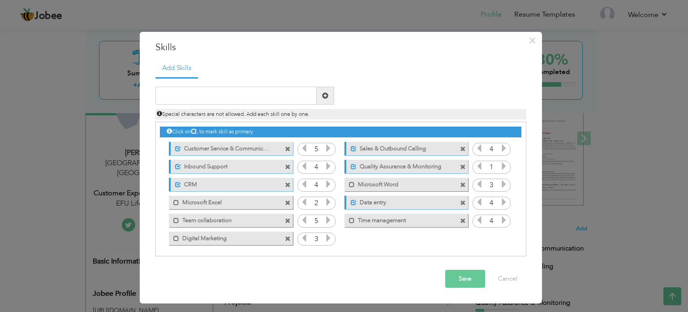
click at [328, 204] on icon at bounding box center [329, 202] width 8 height 8
click at [478, 182] on icon at bounding box center [480, 184] width 8 height 8
click at [325, 150] on icon at bounding box center [329, 148] width 8 height 8
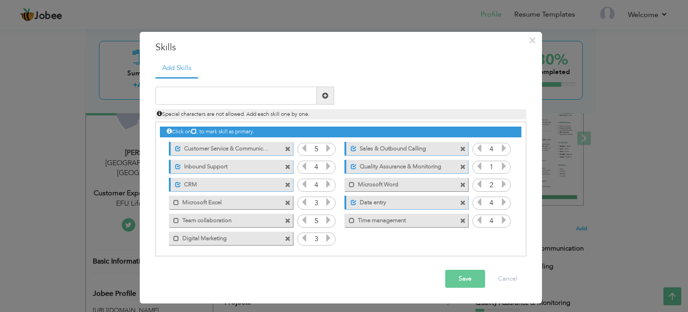
click at [325, 150] on icon at bounding box center [329, 148] width 8 height 8
click at [484, 272] on button "Save" at bounding box center [466, 278] width 40 height 18
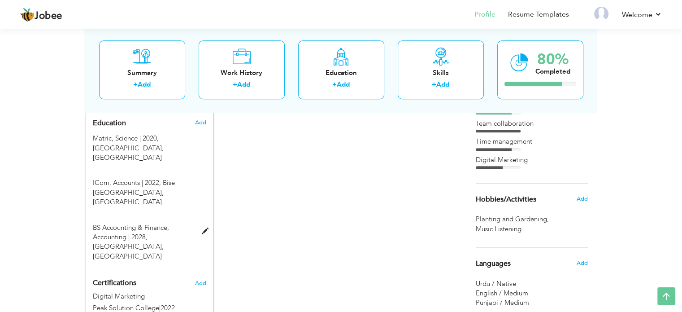
scroll to position [390, 0]
click at [563, 60] on div "80%" at bounding box center [552, 59] width 35 height 15
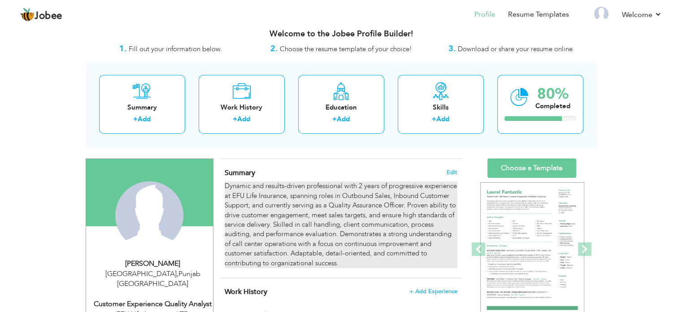
scroll to position [0, 0]
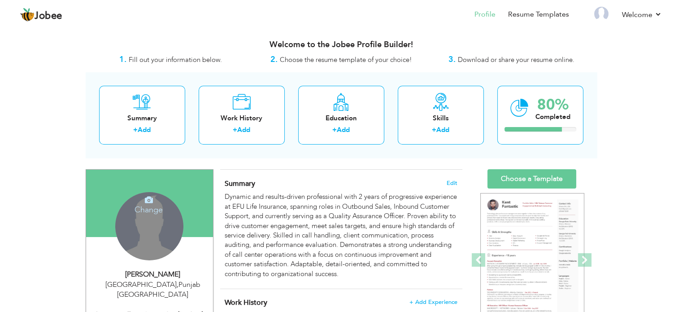
click at [149, 195] on icon at bounding box center [149, 199] width 8 height 8
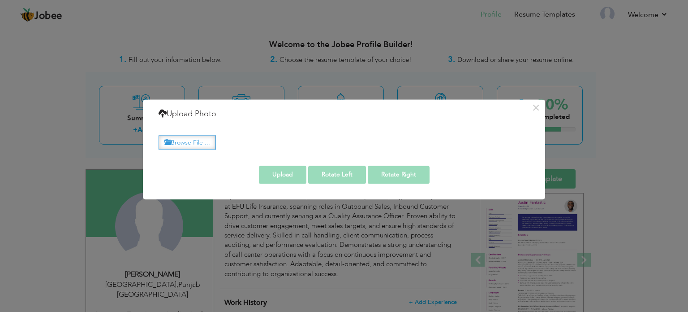
click at [173, 143] on label "Browse File ..." at bounding box center [187, 142] width 57 height 14
click at [0, 0] on input "Browse File ..." at bounding box center [0, 0] width 0 height 0
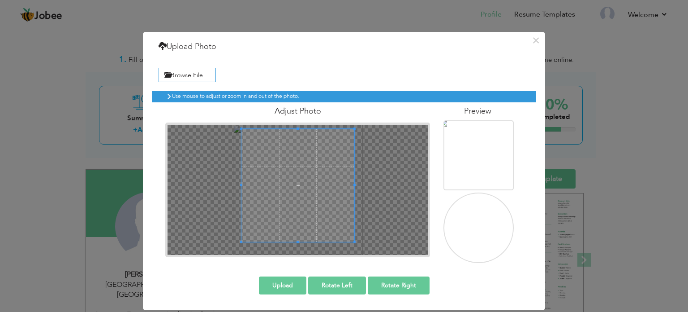
click at [227, 126] on div at bounding box center [298, 190] width 260 height 130
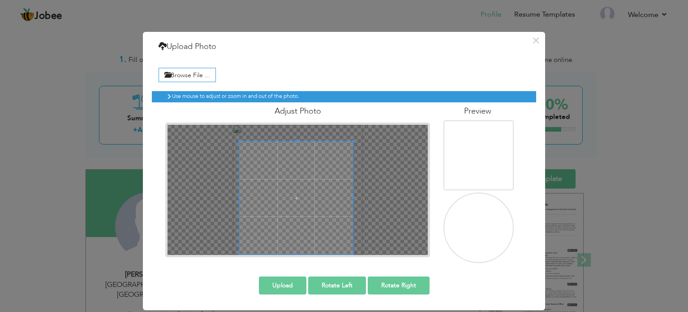
click at [280, 232] on span at bounding box center [296, 197] width 113 height 113
click at [290, 286] on button "Upload" at bounding box center [283, 285] width 48 height 18
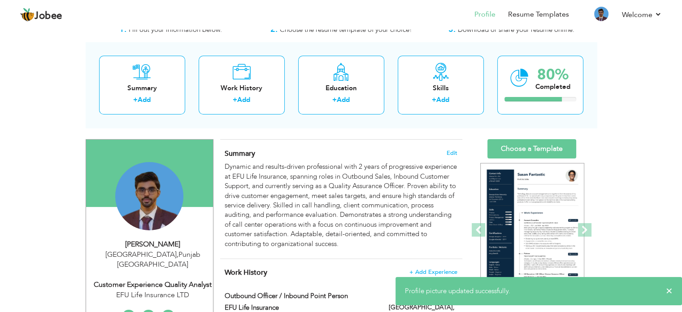
scroll to position [45, 0]
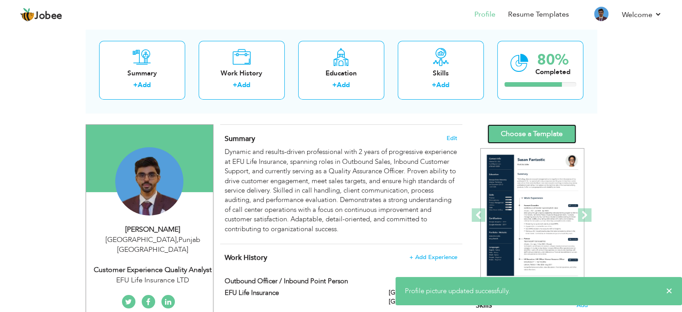
click at [535, 138] on link "Choose a Template" at bounding box center [531, 133] width 89 height 19
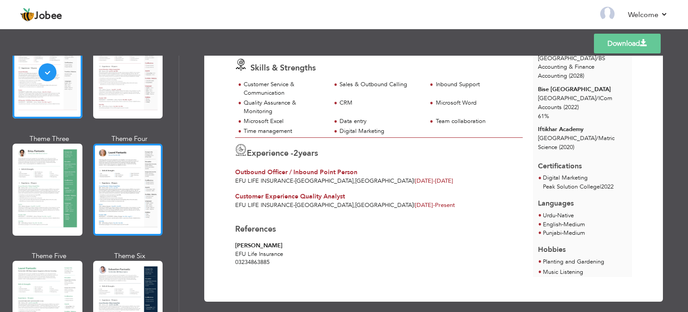
scroll to position [134, 0]
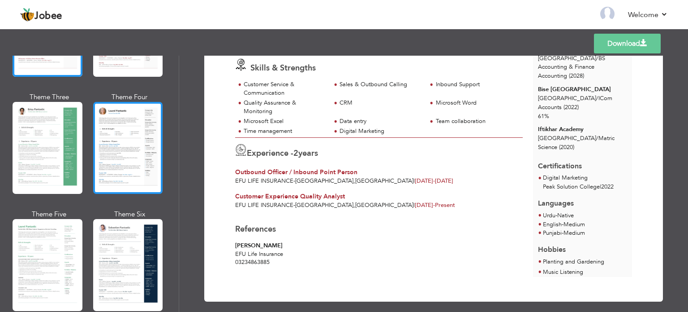
click at [131, 166] on div at bounding box center [128, 148] width 70 height 92
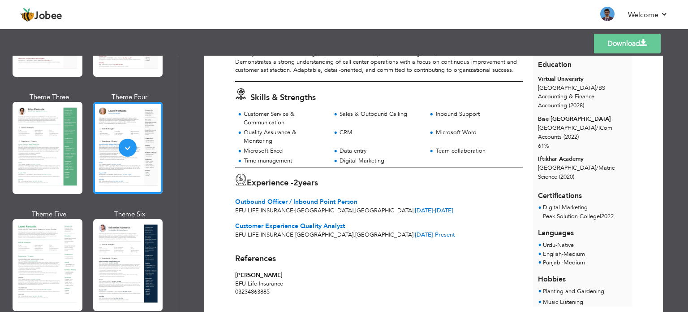
scroll to position [95, 0]
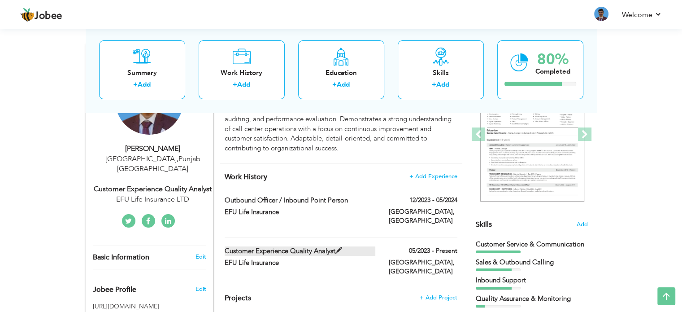
click at [339, 247] on span at bounding box center [338, 250] width 7 height 7
type input "Customer Experience Quality Analyst"
type input "EFU Life Insurance"
type input "05/2023"
type input "[GEOGRAPHIC_DATA]"
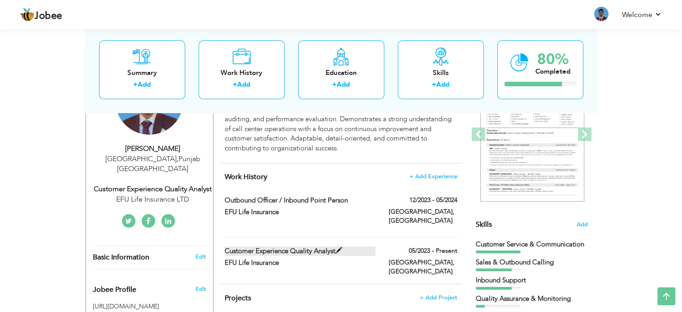
type input "[GEOGRAPHIC_DATA]"
checkbox input "true"
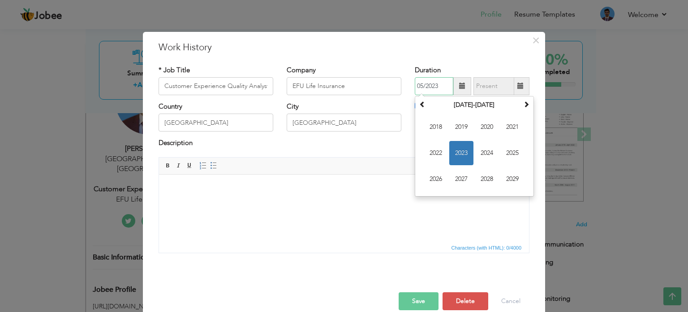
click at [436, 87] on input "05/2023" at bounding box center [434, 86] width 39 height 18
click at [484, 150] on span "2024" at bounding box center [487, 153] width 24 height 24
click at [451, 153] on span "Jun" at bounding box center [462, 153] width 24 height 24
type input "06/2024"
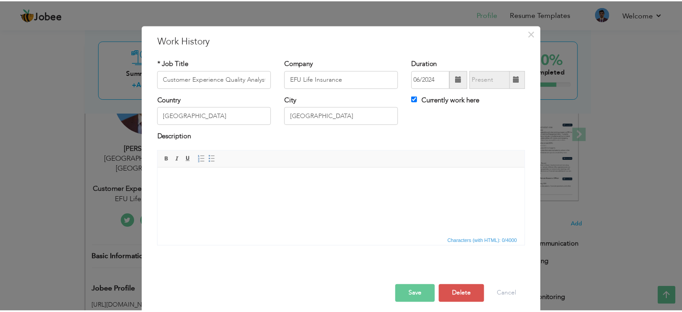
scroll to position [13, 0]
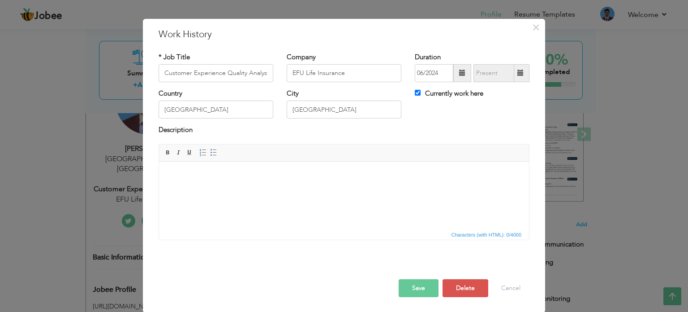
click at [420, 279] on button "Save" at bounding box center [419, 288] width 40 height 18
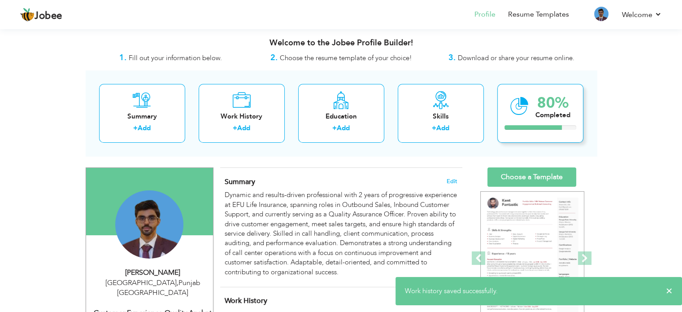
scroll to position [0, 0]
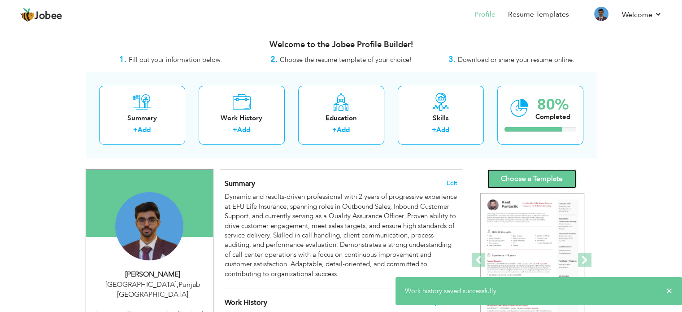
click at [531, 175] on link "Choose a Template" at bounding box center [531, 178] width 89 height 19
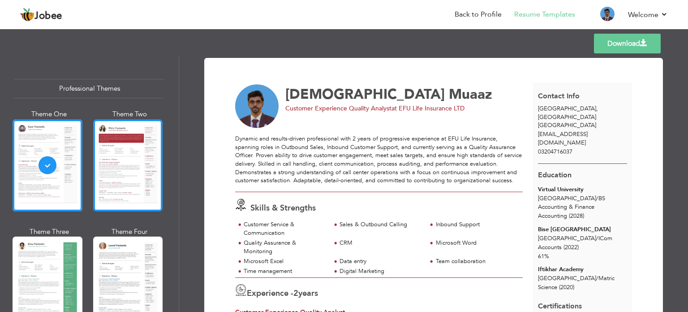
click at [106, 156] on div at bounding box center [128, 165] width 70 height 92
click at [106, 156] on div "Professional Themes Theme One Theme Two Theme Three Theme Four" at bounding box center [344, 184] width 688 height 256
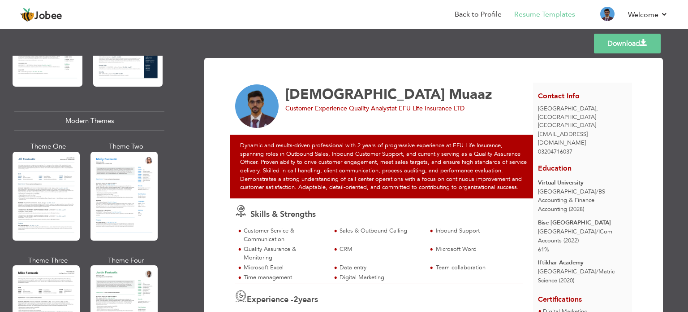
scroll to position [448, 0]
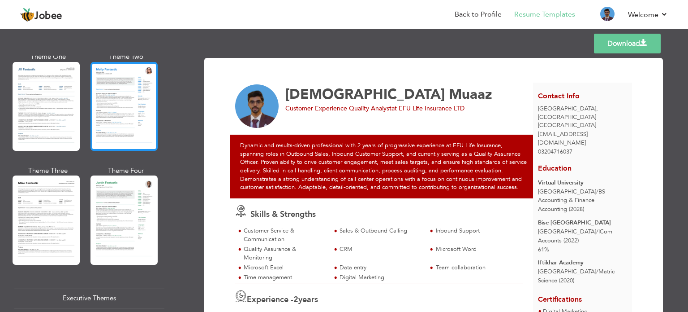
click at [131, 128] on div at bounding box center [124, 106] width 67 height 89
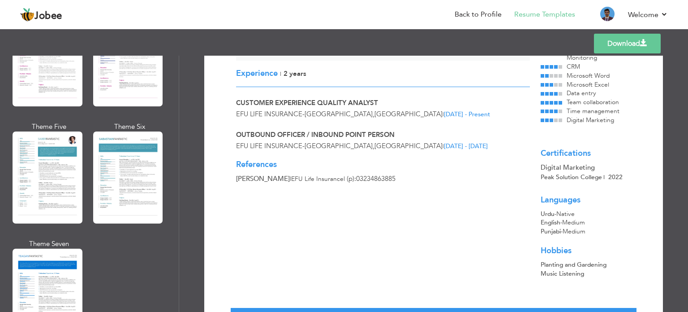
scroll to position [1255, 0]
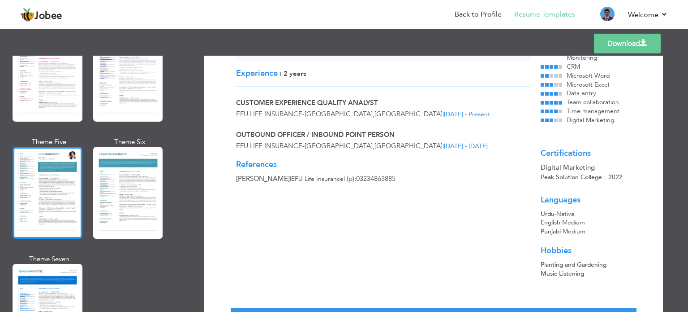
click at [34, 180] on div at bounding box center [48, 193] width 70 height 92
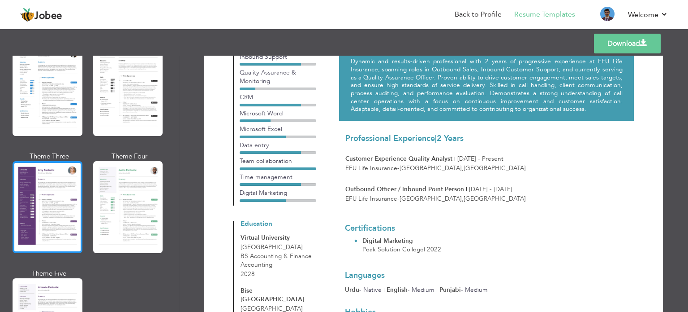
scroll to position [628, 0]
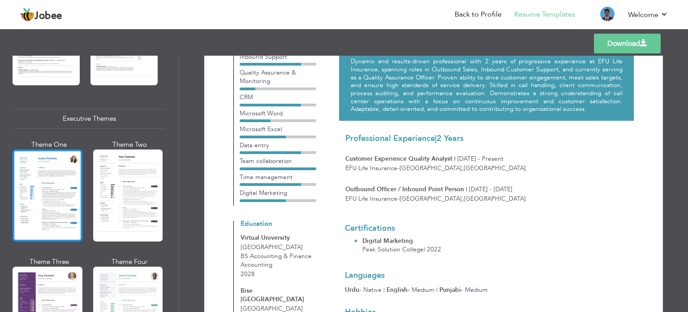
click at [48, 190] on div at bounding box center [48, 195] width 70 height 92
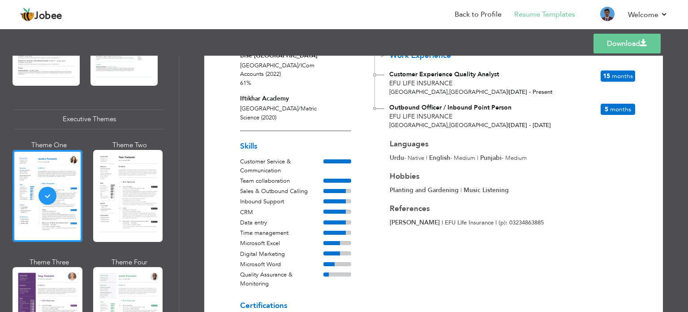
scroll to position [179, 0]
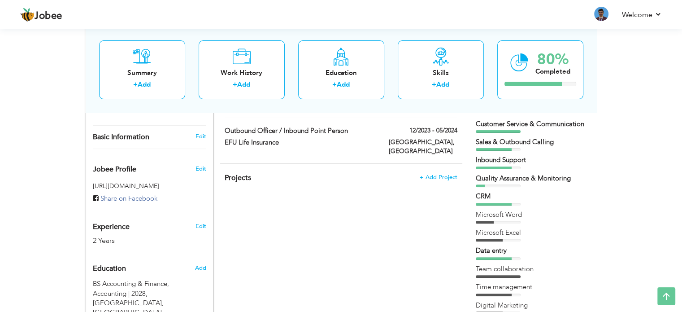
scroll to position [226, 0]
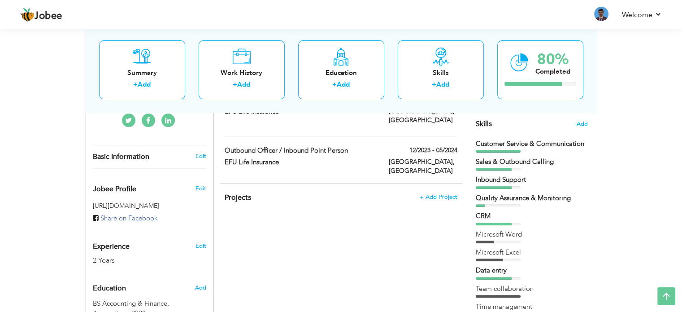
click at [588, 122] on div "Choose a Template ‹" at bounding box center [533, 242] width 128 height 598
click at [488, 123] on span "Skills" at bounding box center [484, 124] width 16 height 10
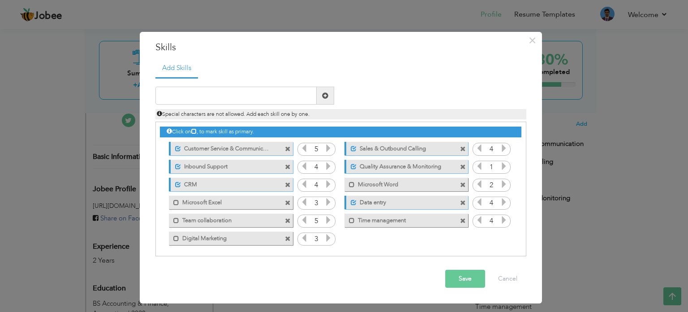
click at [506, 164] on icon at bounding box center [504, 166] width 8 height 8
click at [505, 164] on icon at bounding box center [504, 166] width 8 height 8
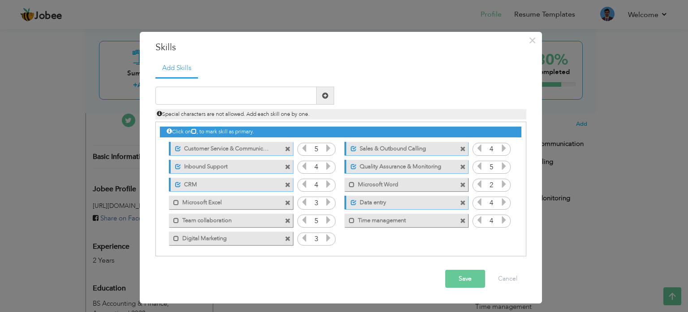
click at [459, 277] on button "Save" at bounding box center [466, 278] width 40 height 18
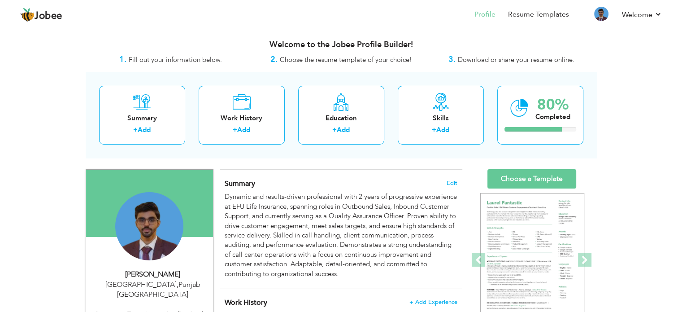
scroll to position [45, 0]
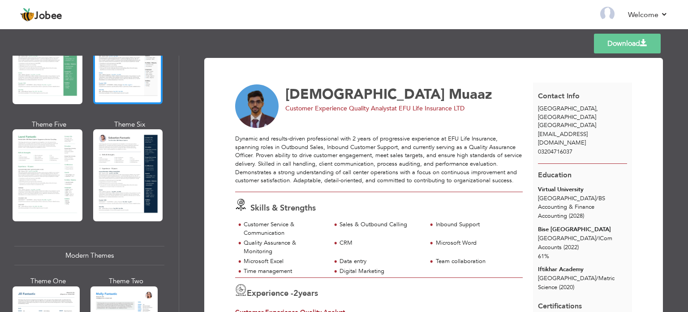
scroll to position [314, 0]
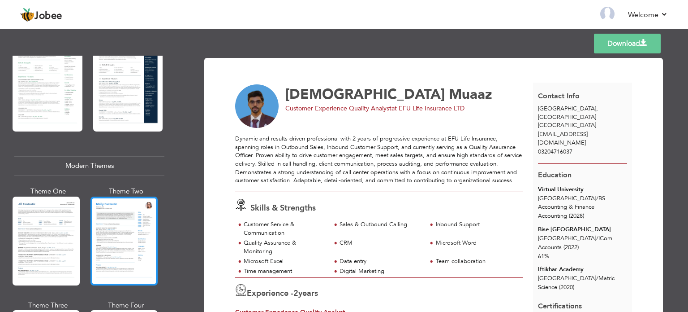
click at [118, 220] on div at bounding box center [124, 240] width 67 height 89
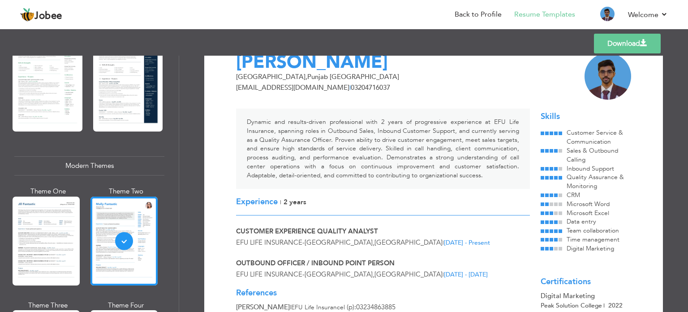
scroll to position [0, 0]
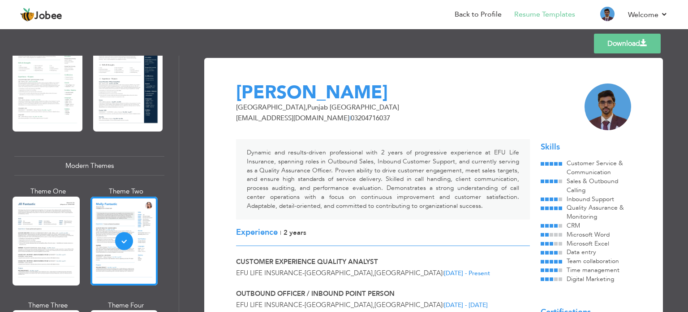
click at [644, 42] on span at bounding box center [643, 42] width 7 height 7
